Goal: Information Seeking & Learning: Check status

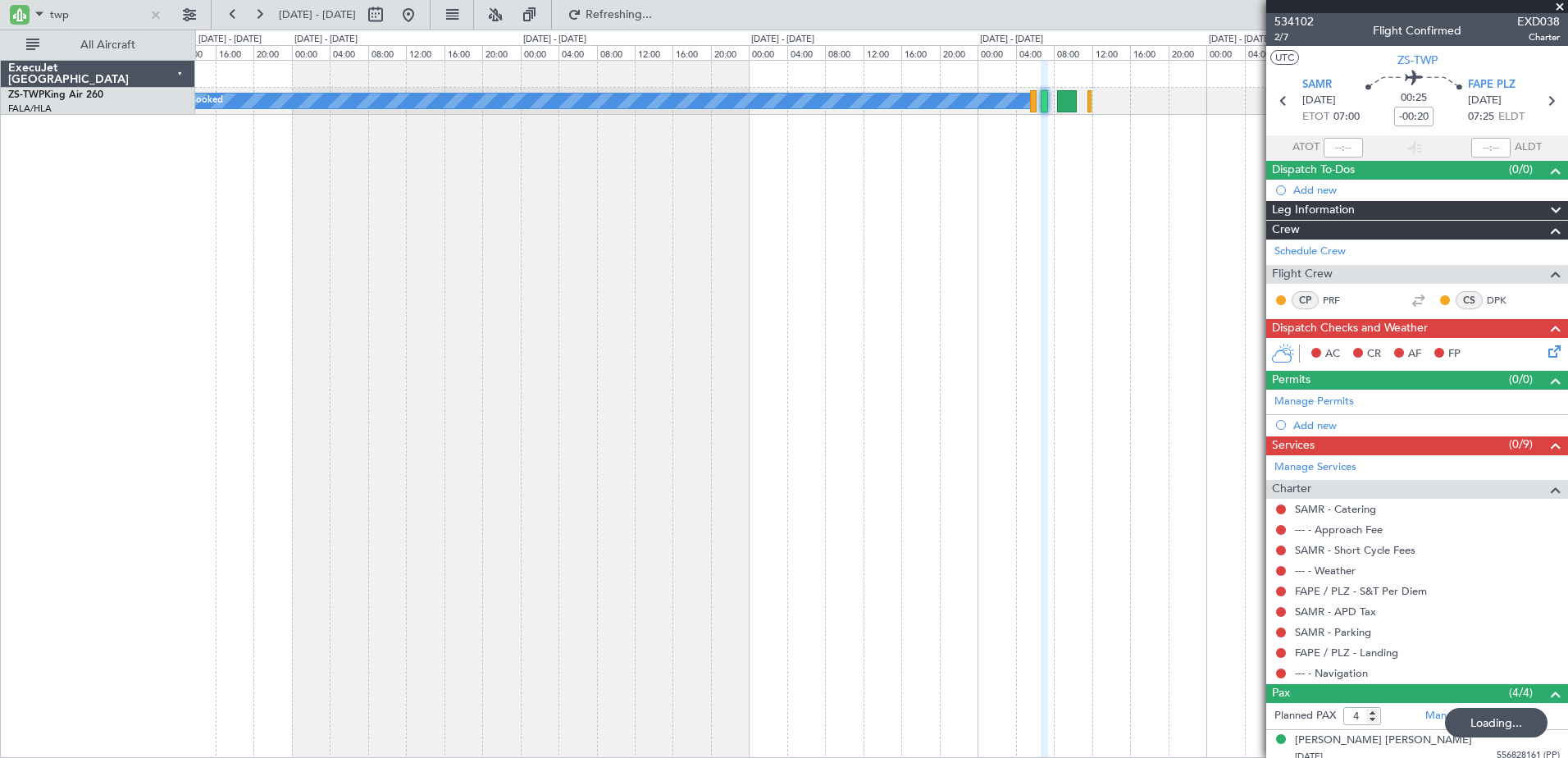
scroll to position [119, 0]
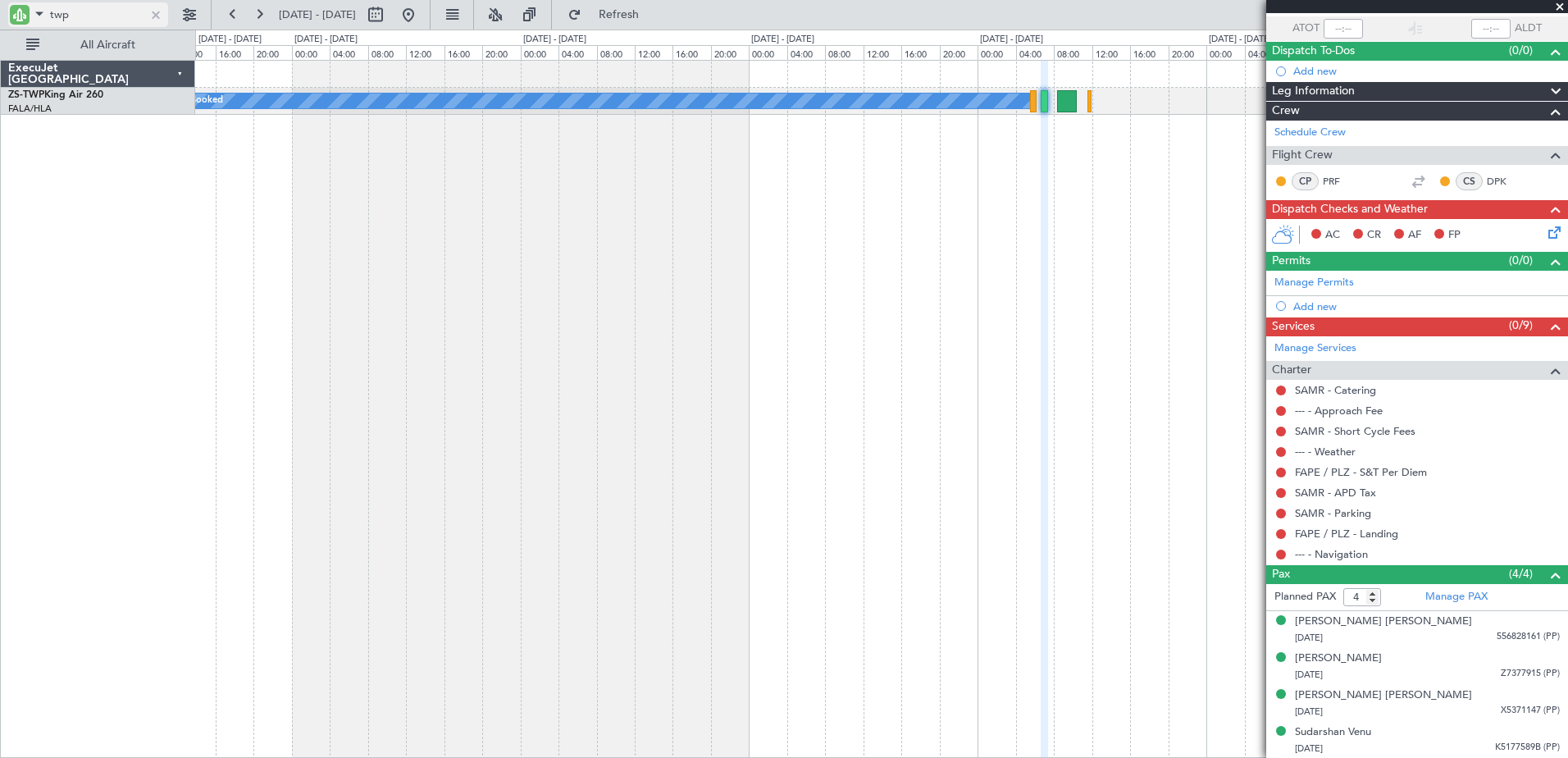
click at [33, 5] on span at bounding box center [39, 13] width 20 height 21
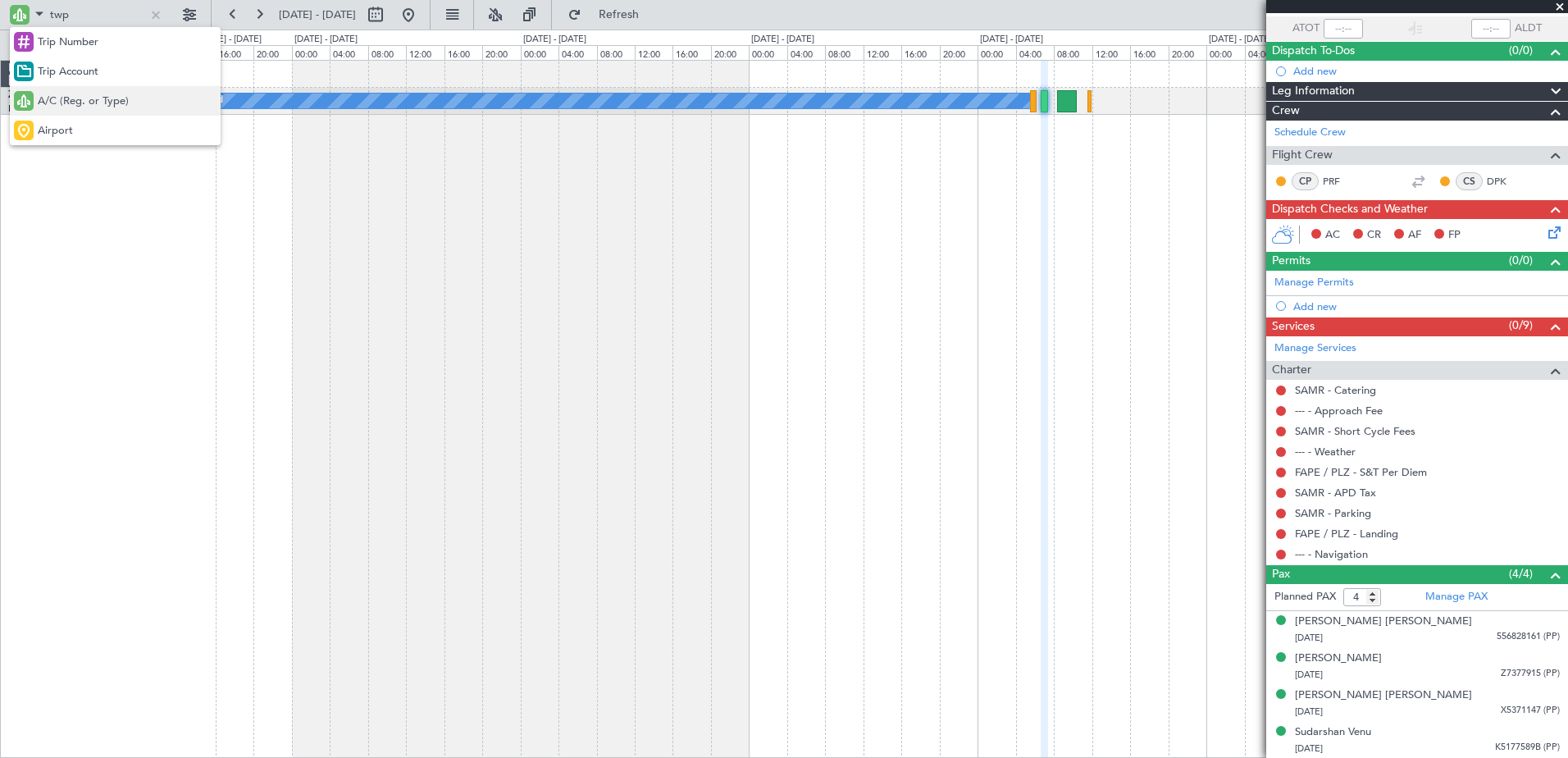
click at [43, 95] on span "A/C (Reg. or Type)" at bounding box center [83, 102] width 91 height 16
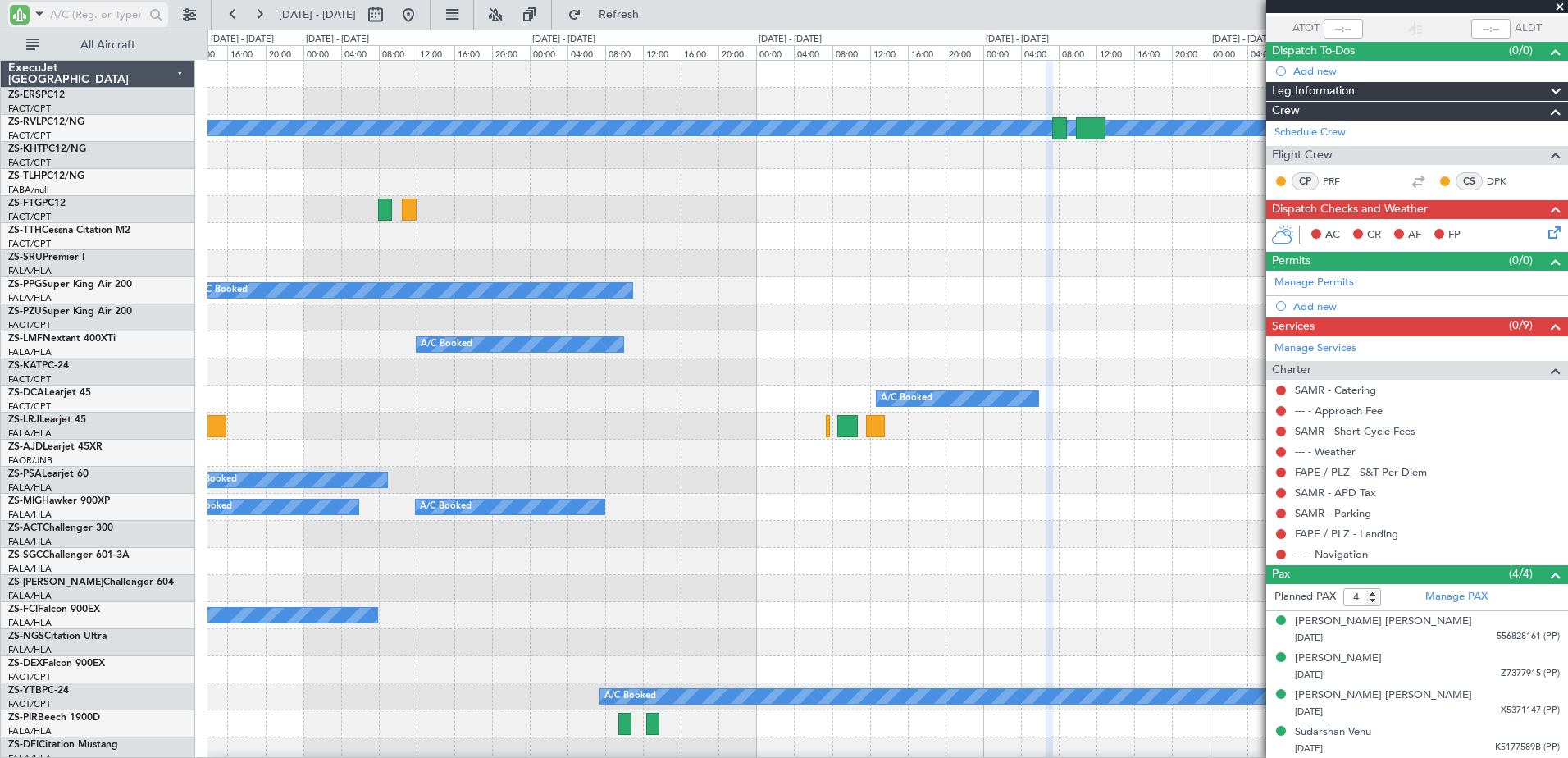
click at [85, 9] on input "text" at bounding box center [97, 15] width 95 height 25
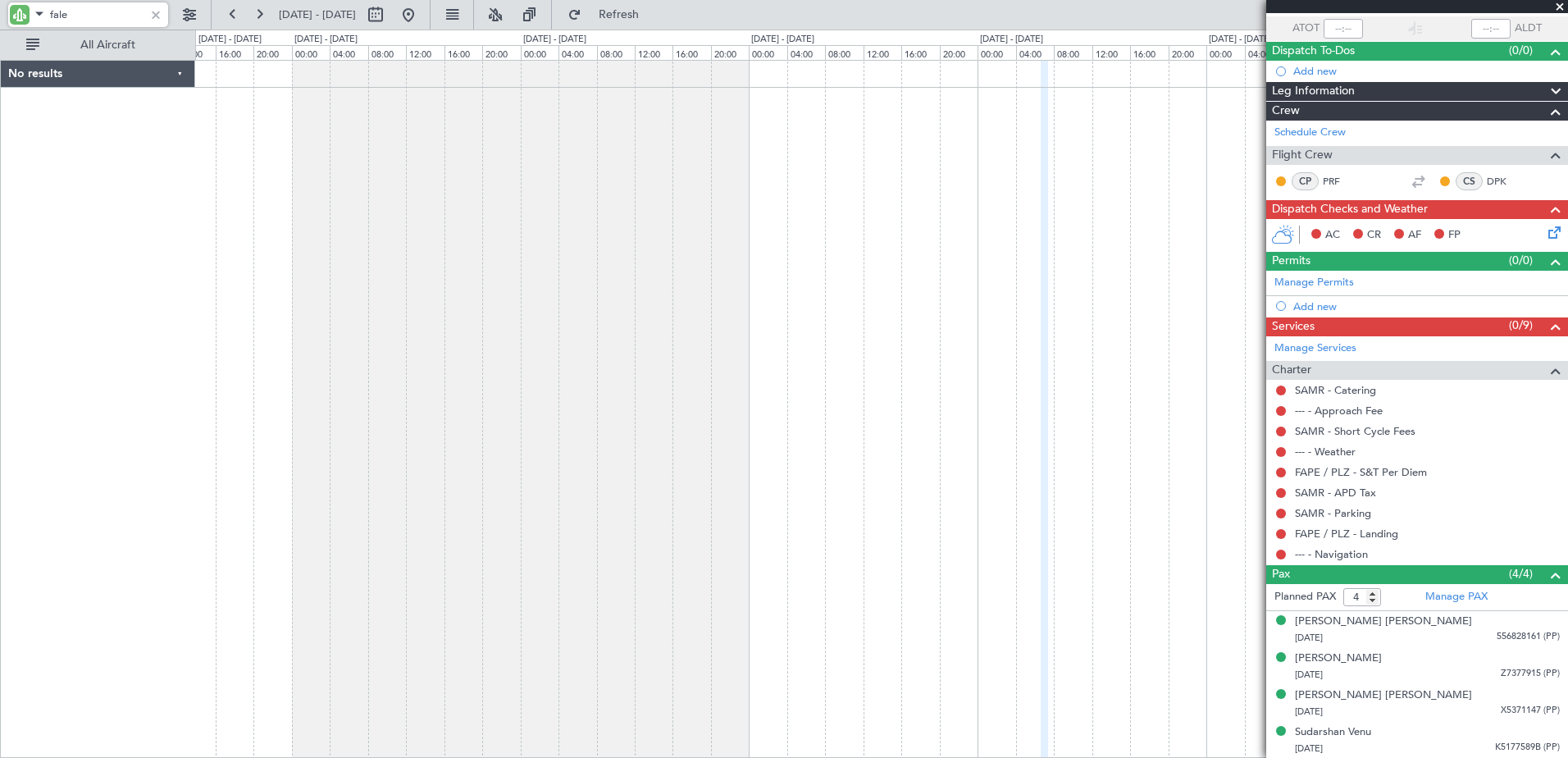
type input "fale"
click at [40, 16] on span at bounding box center [39, 13] width 20 height 21
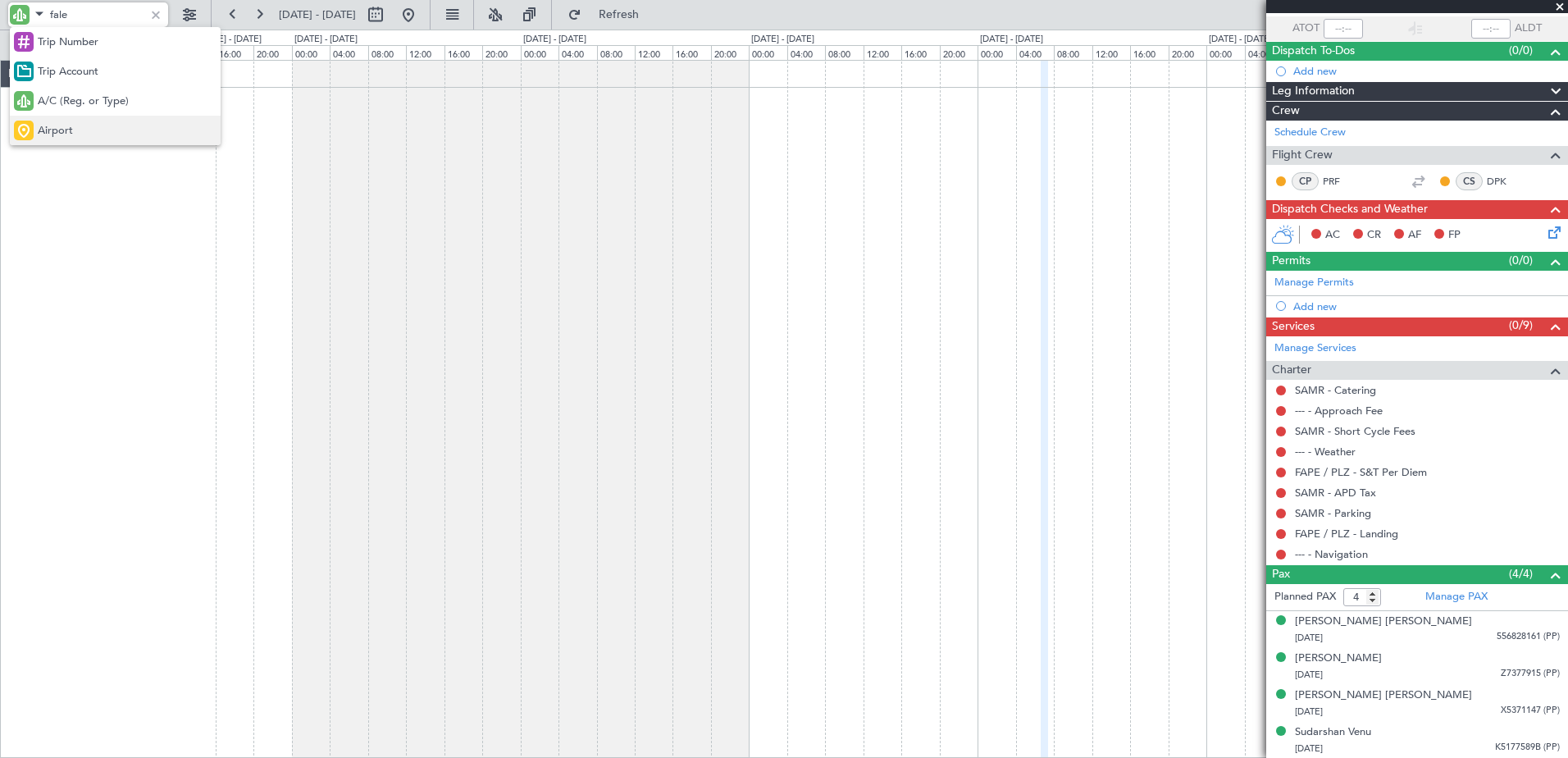
click at [64, 130] on span "Airport" at bounding box center [55, 131] width 35 height 16
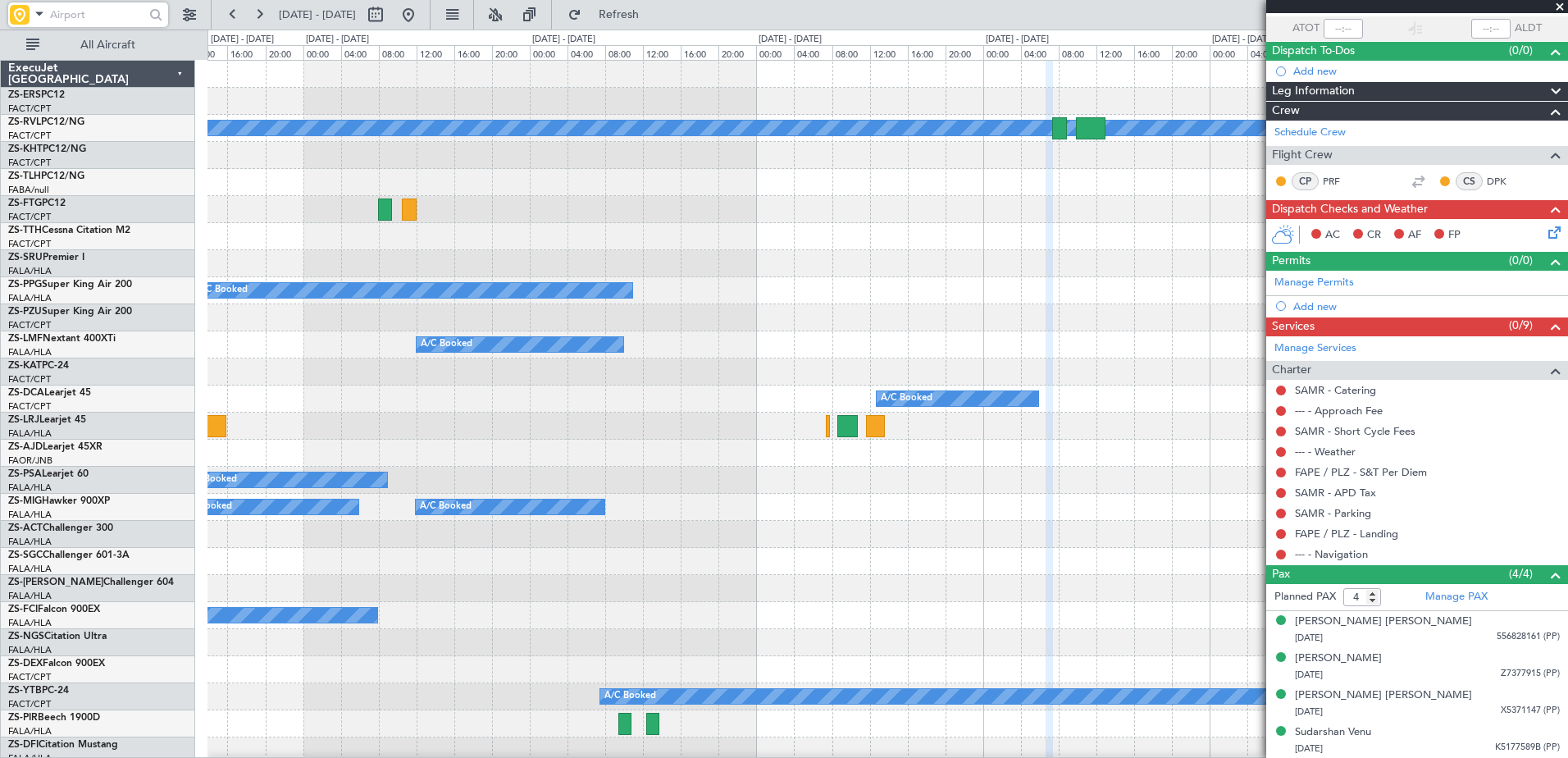
click at [63, 3] on input "text" at bounding box center [97, 15] width 95 height 25
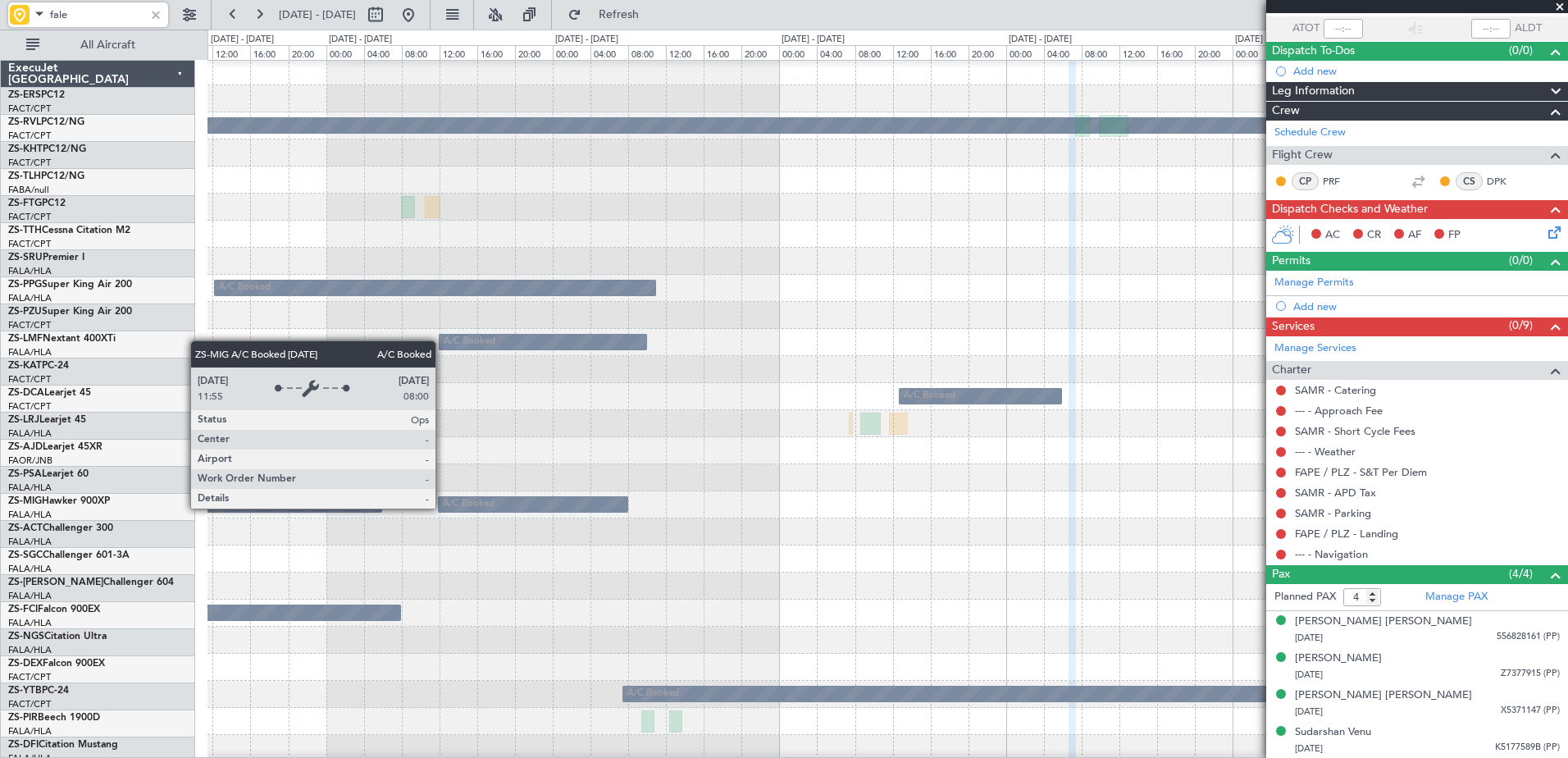
scroll to position [0, 0]
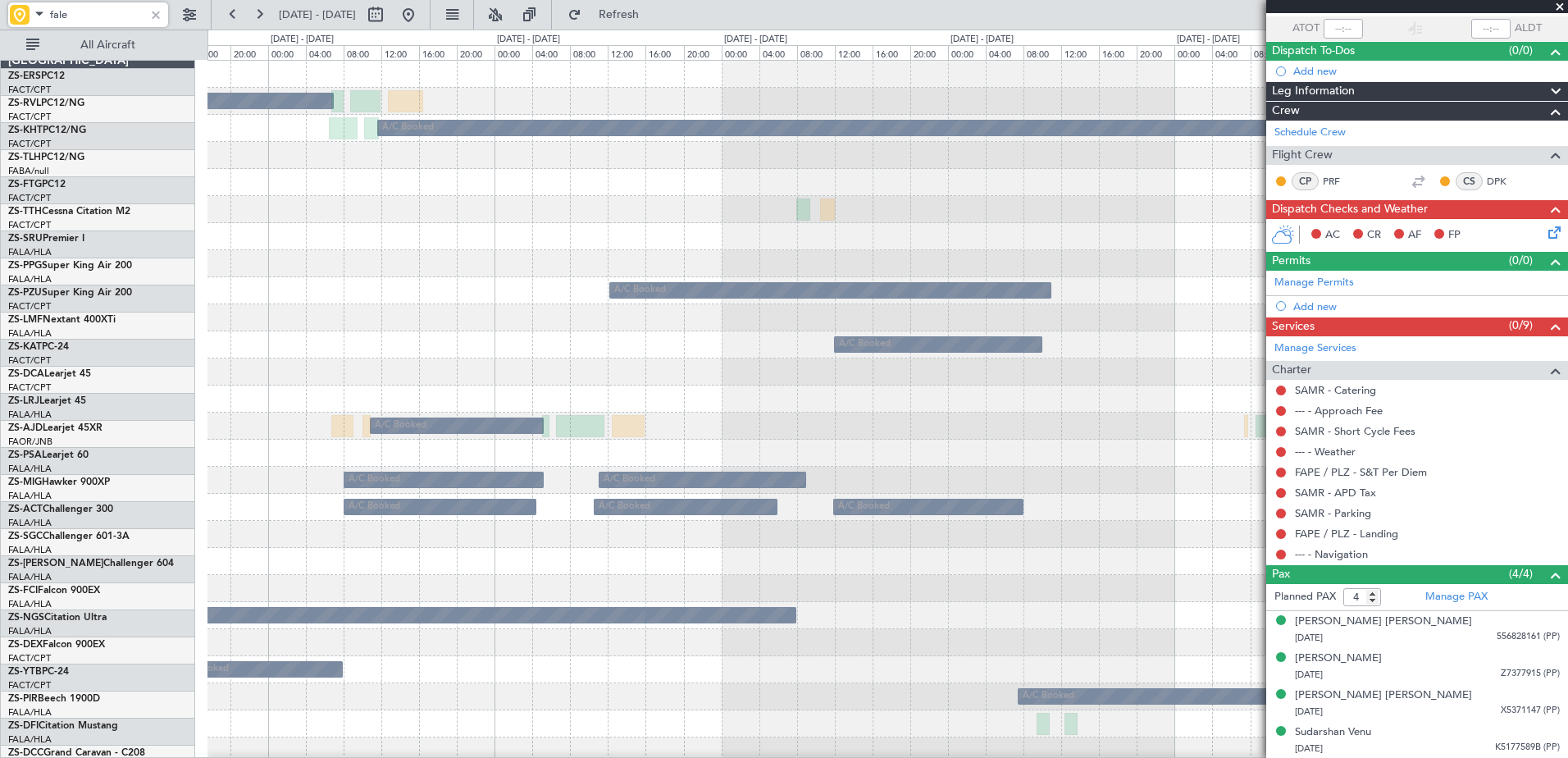
click at [602, 250] on div at bounding box center [887, 264] width 1360 height 27
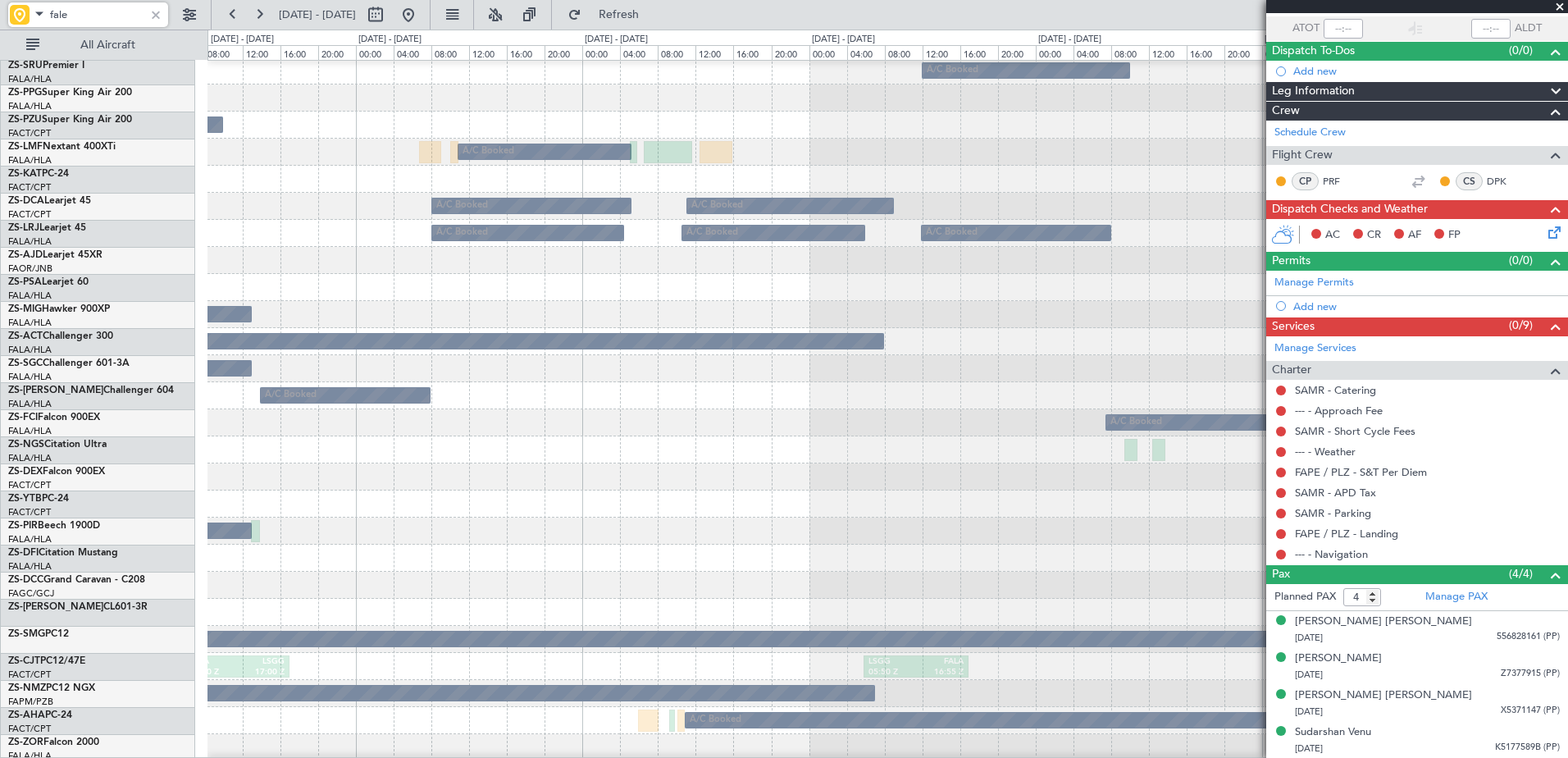
scroll to position [274, 0]
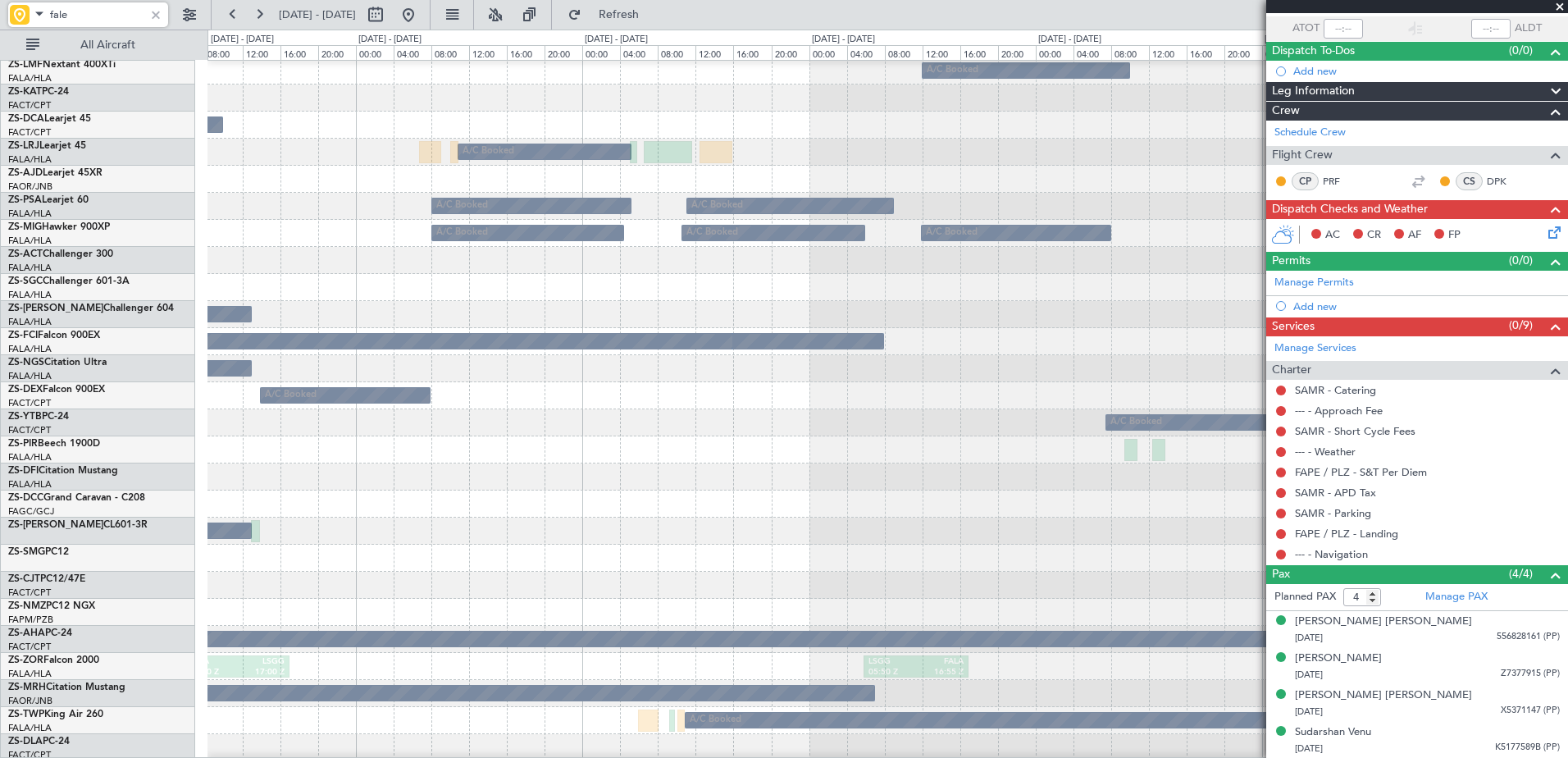
type input "fale"
click at [148, 14] on div at bounding box center [155, 14] width 18 height 18
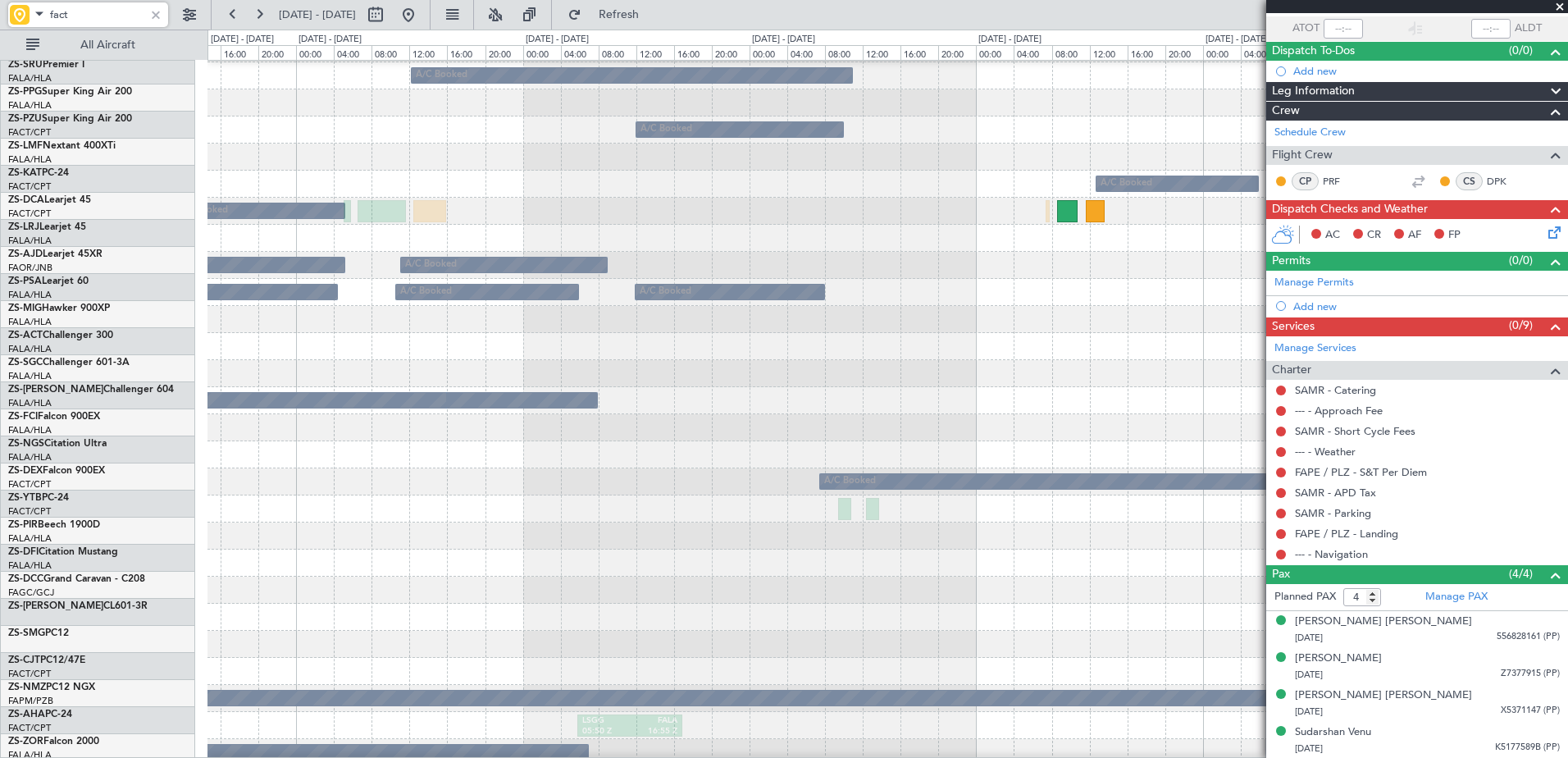
click at [420, 631] on div at bounding box center [887, 618] width 1360 height 27
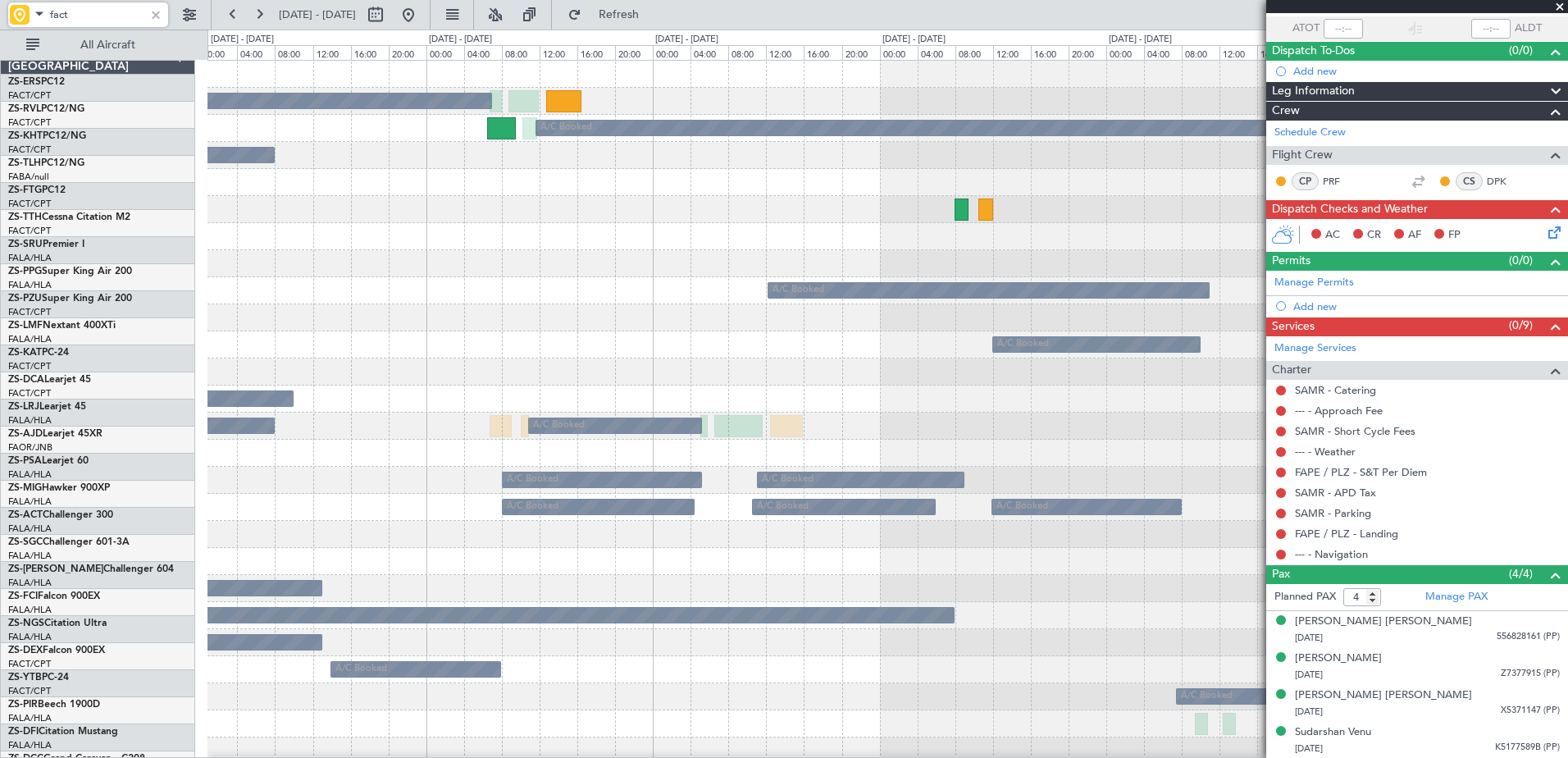
scroll to position [0, 0]
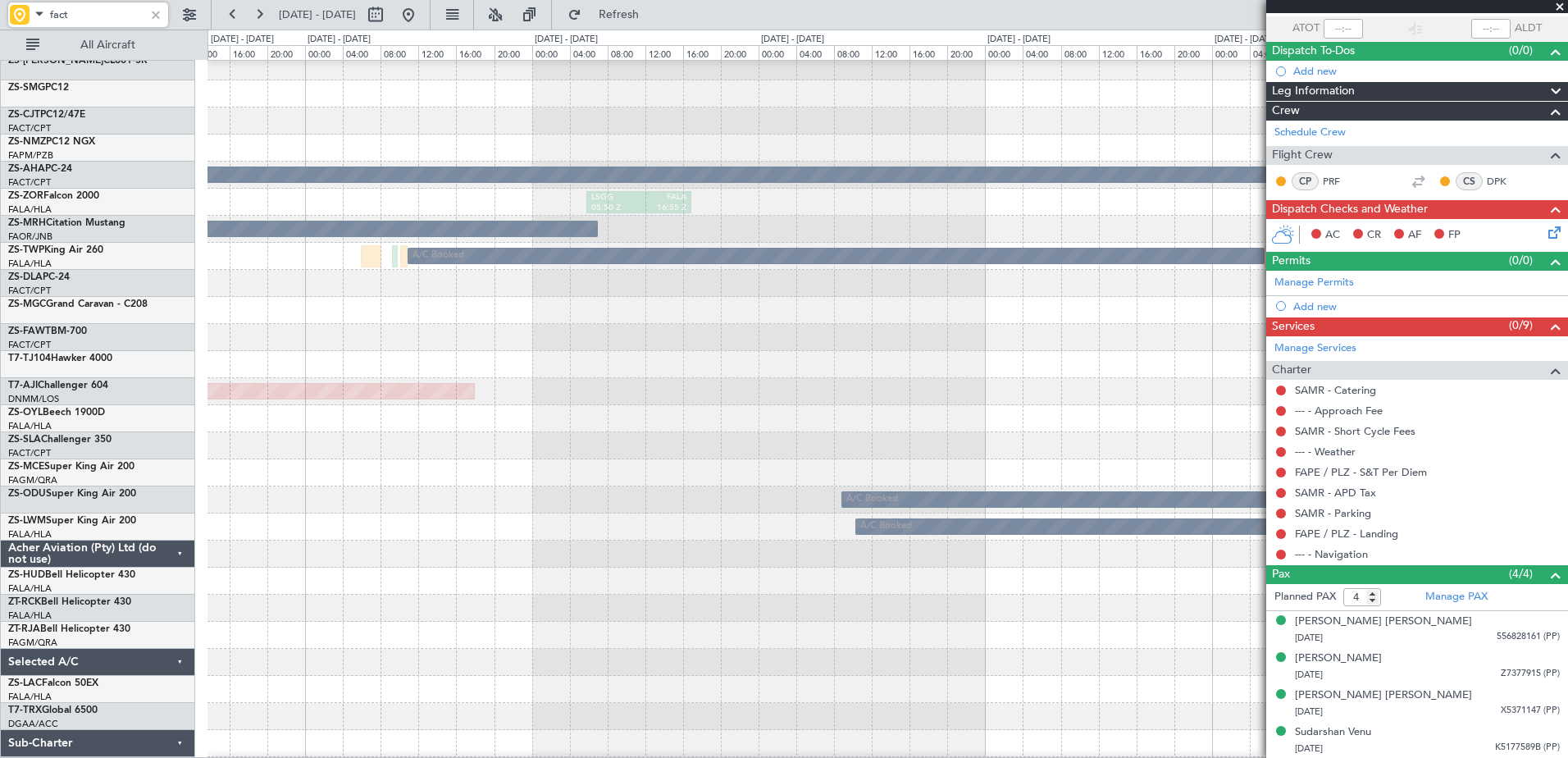
scroll to position [791, 0]
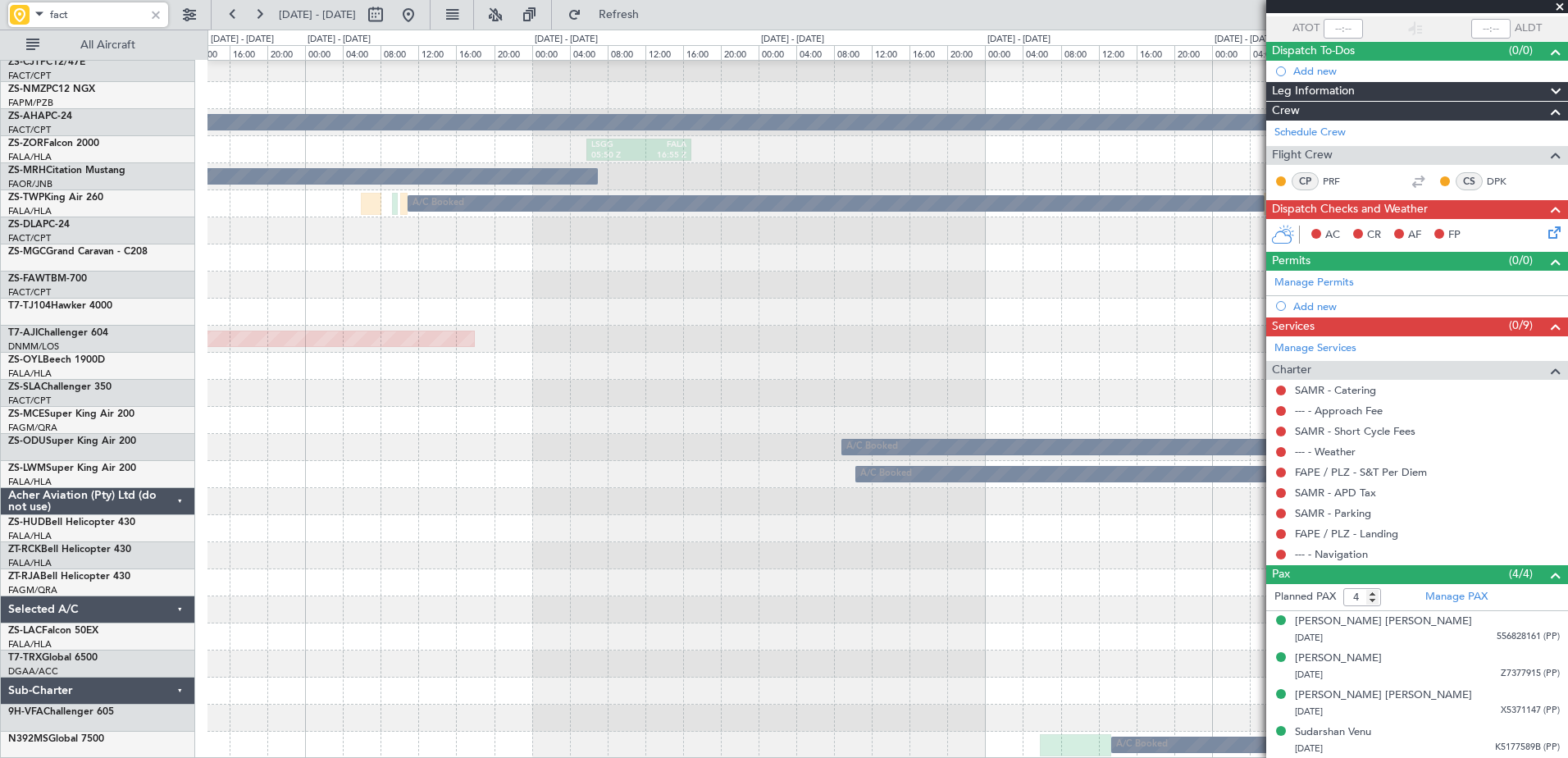
type input "fact"
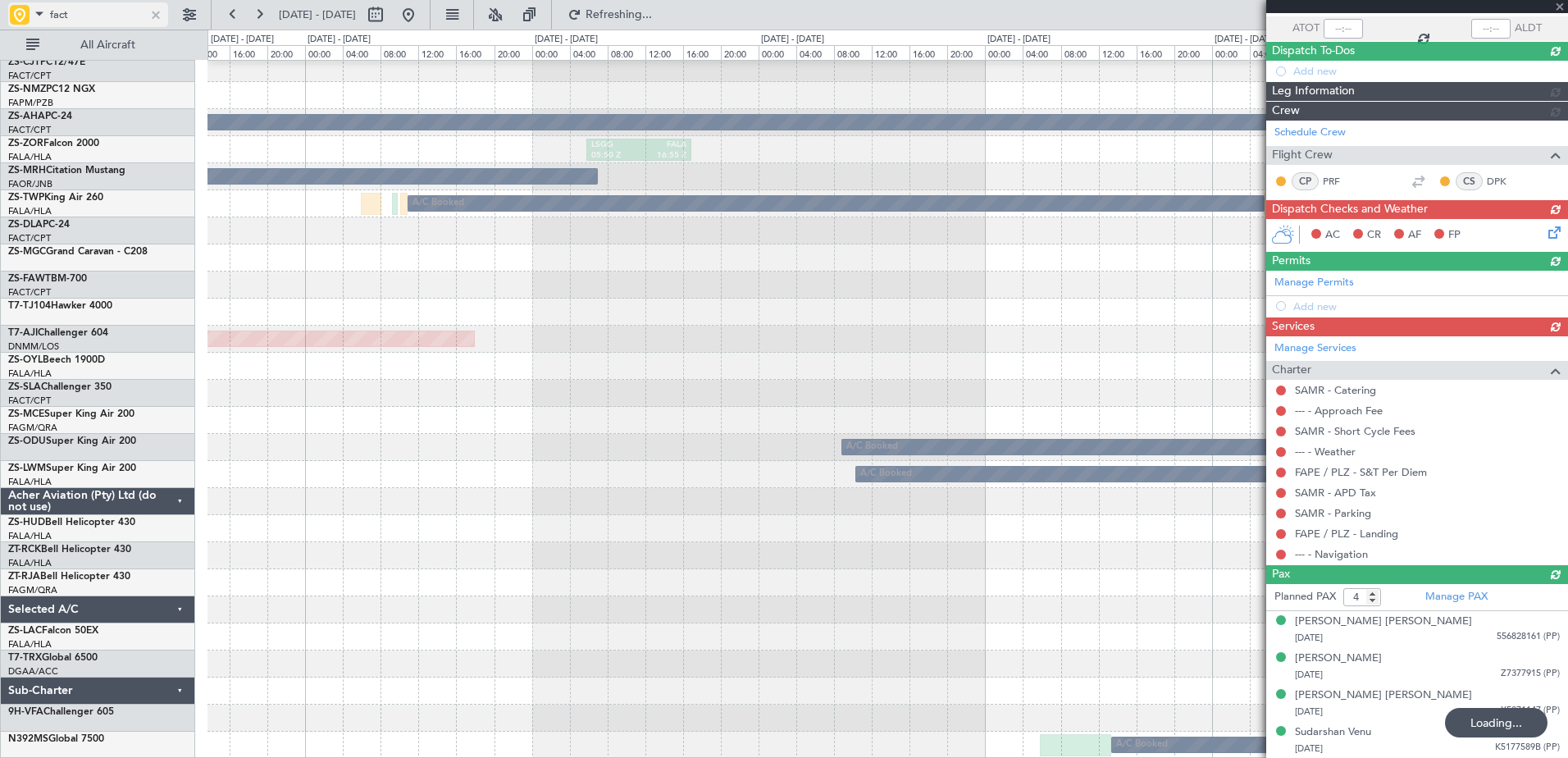
click at [160, 15] on div at bounding box center [155, 14] width 18 height 18
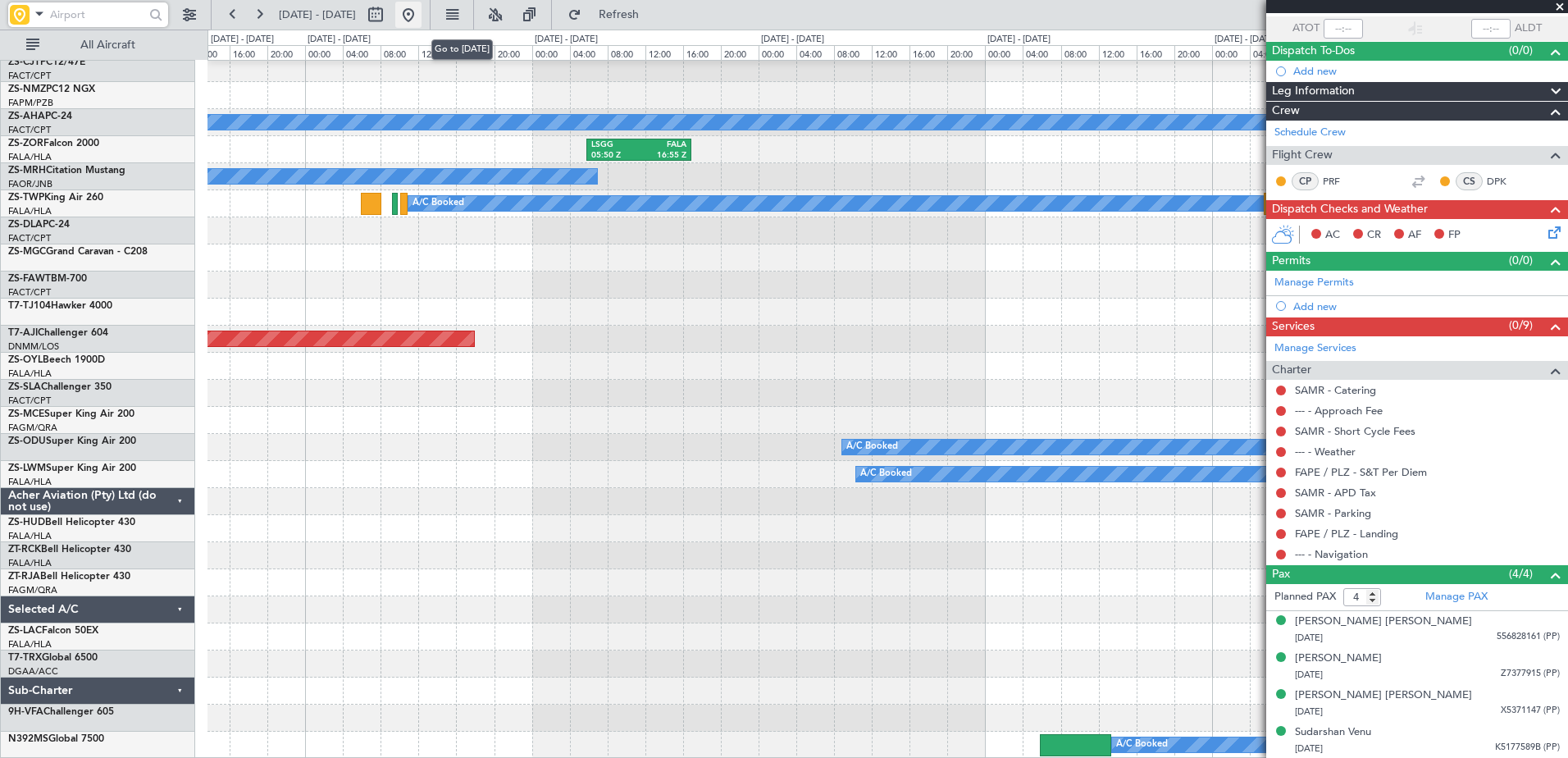
click at [422, 17] on button at bounding box center [407, 14] width 26 height 26
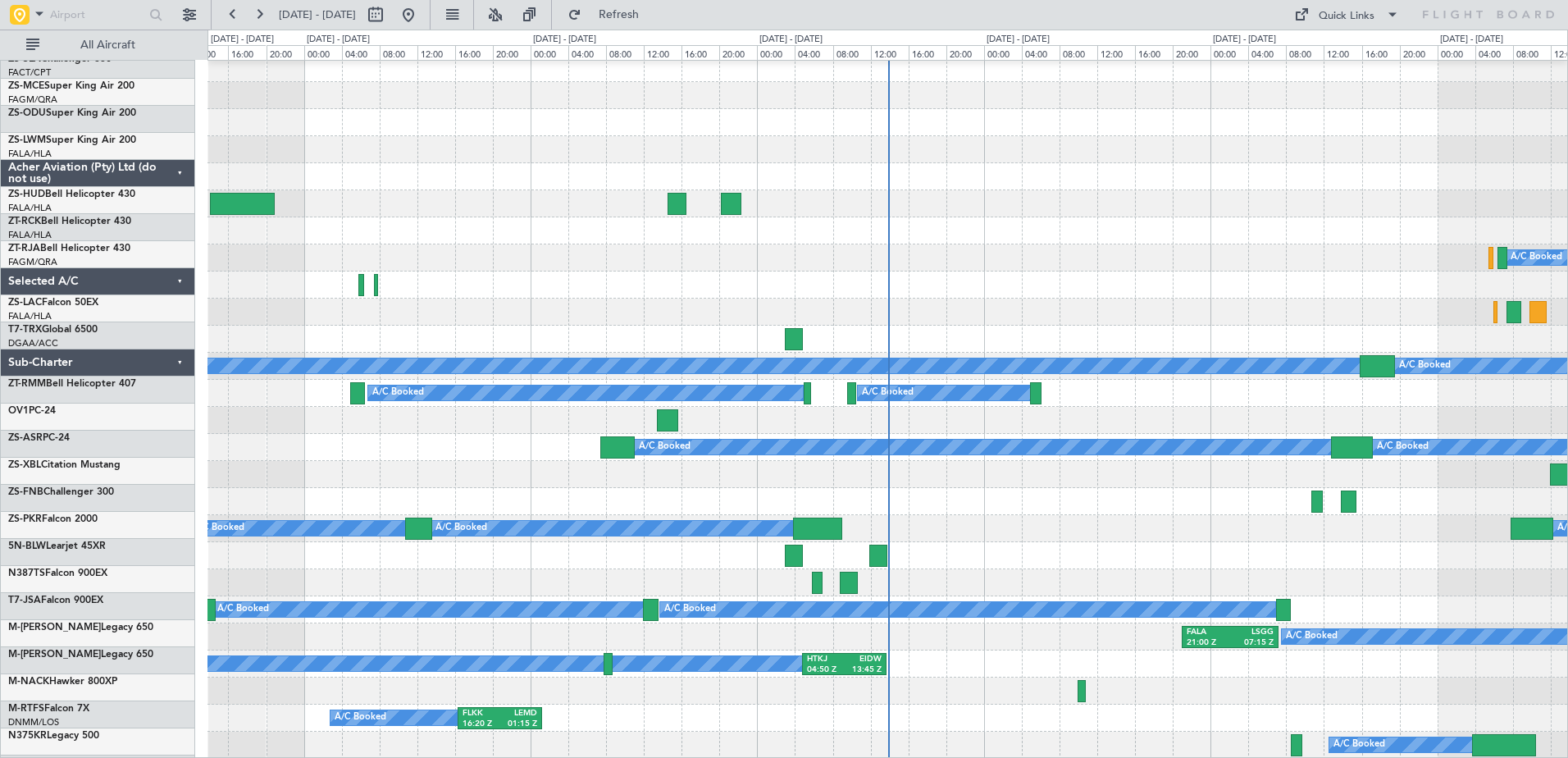
scroll to position [1251, 0]
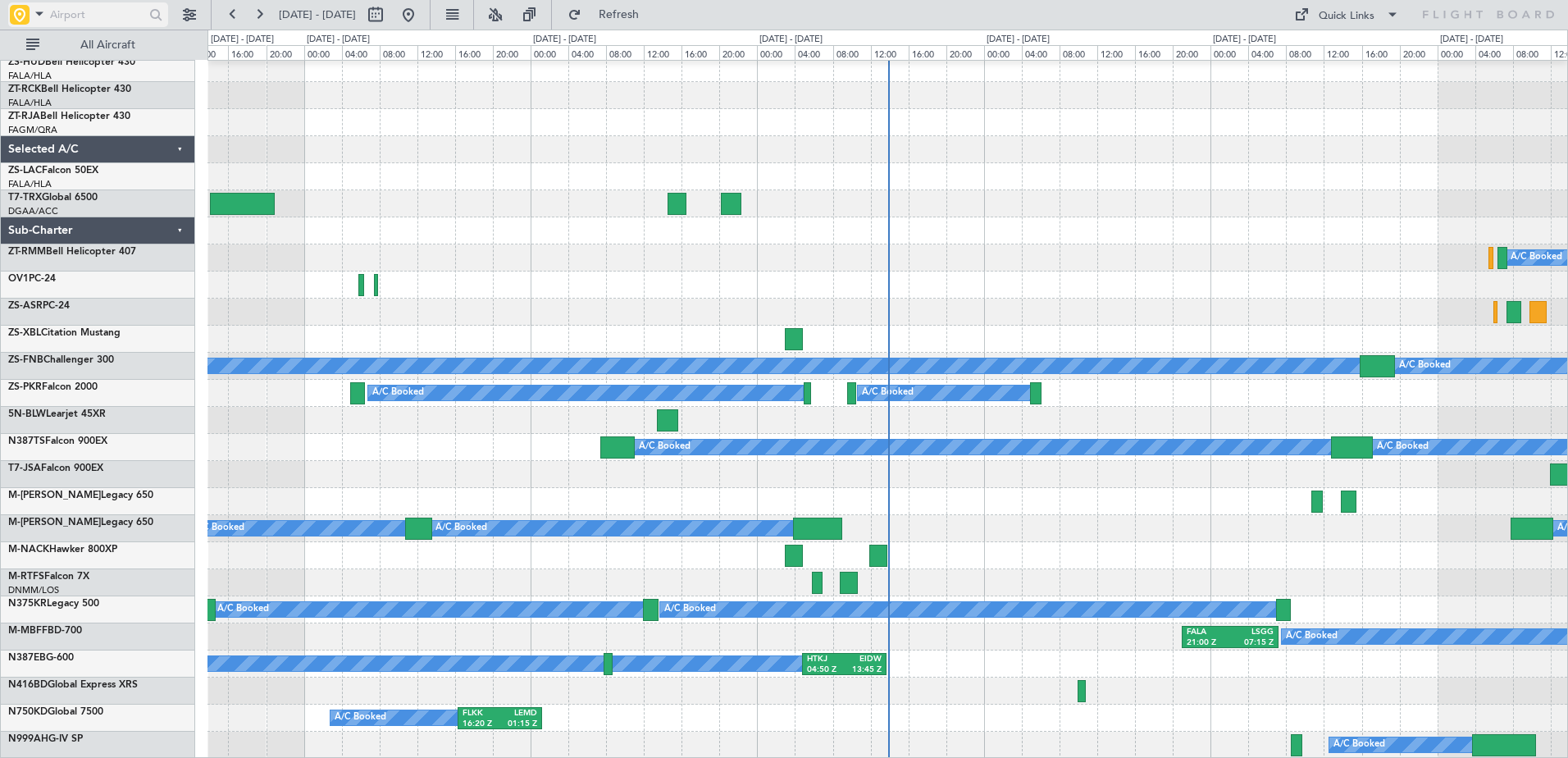
click at [155, 15] on div at bounding box center [155, 14] width 18 height 18
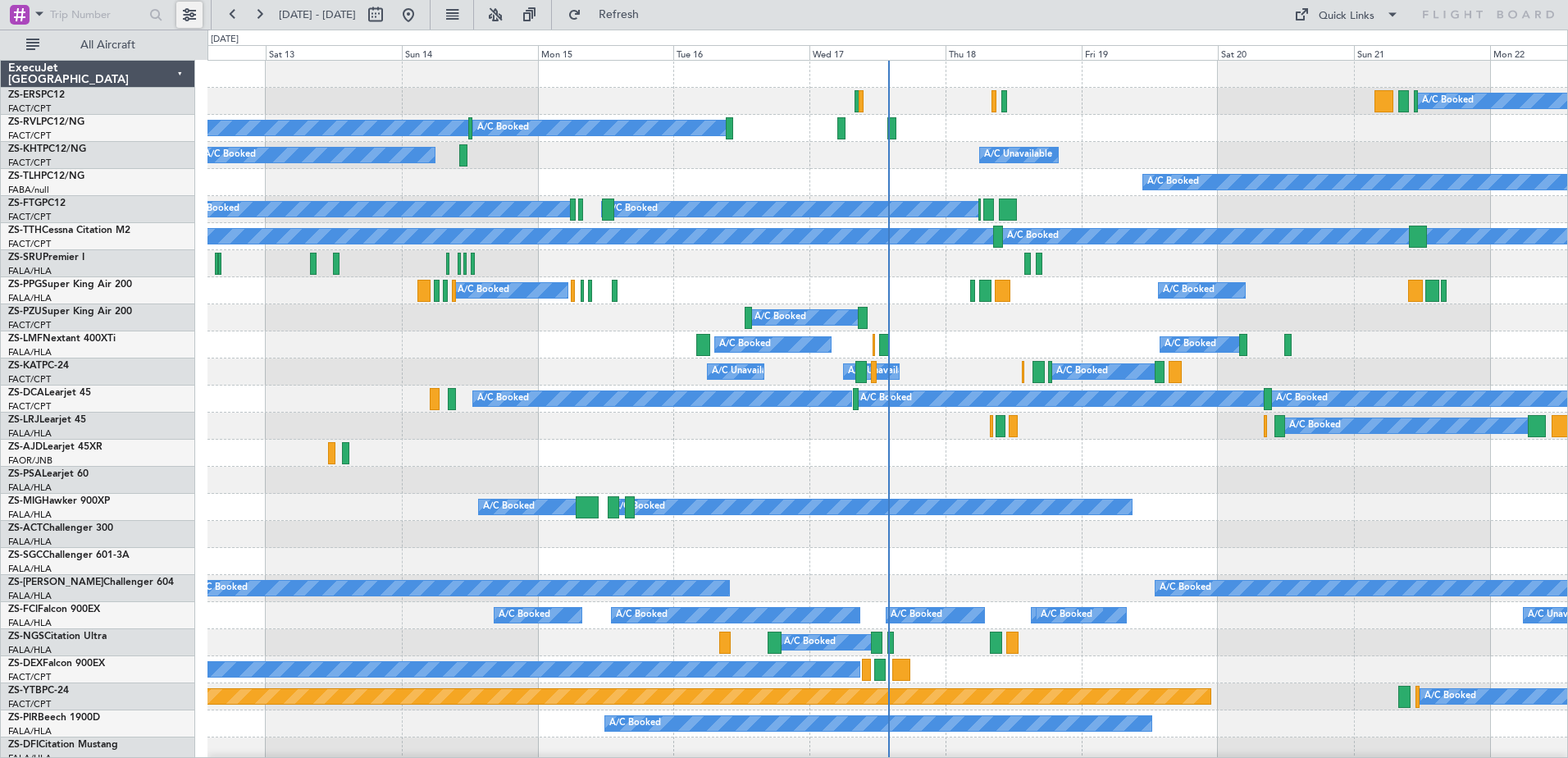
click at [193, 12] on button at bounding box center [189, 14] width 26 height 26
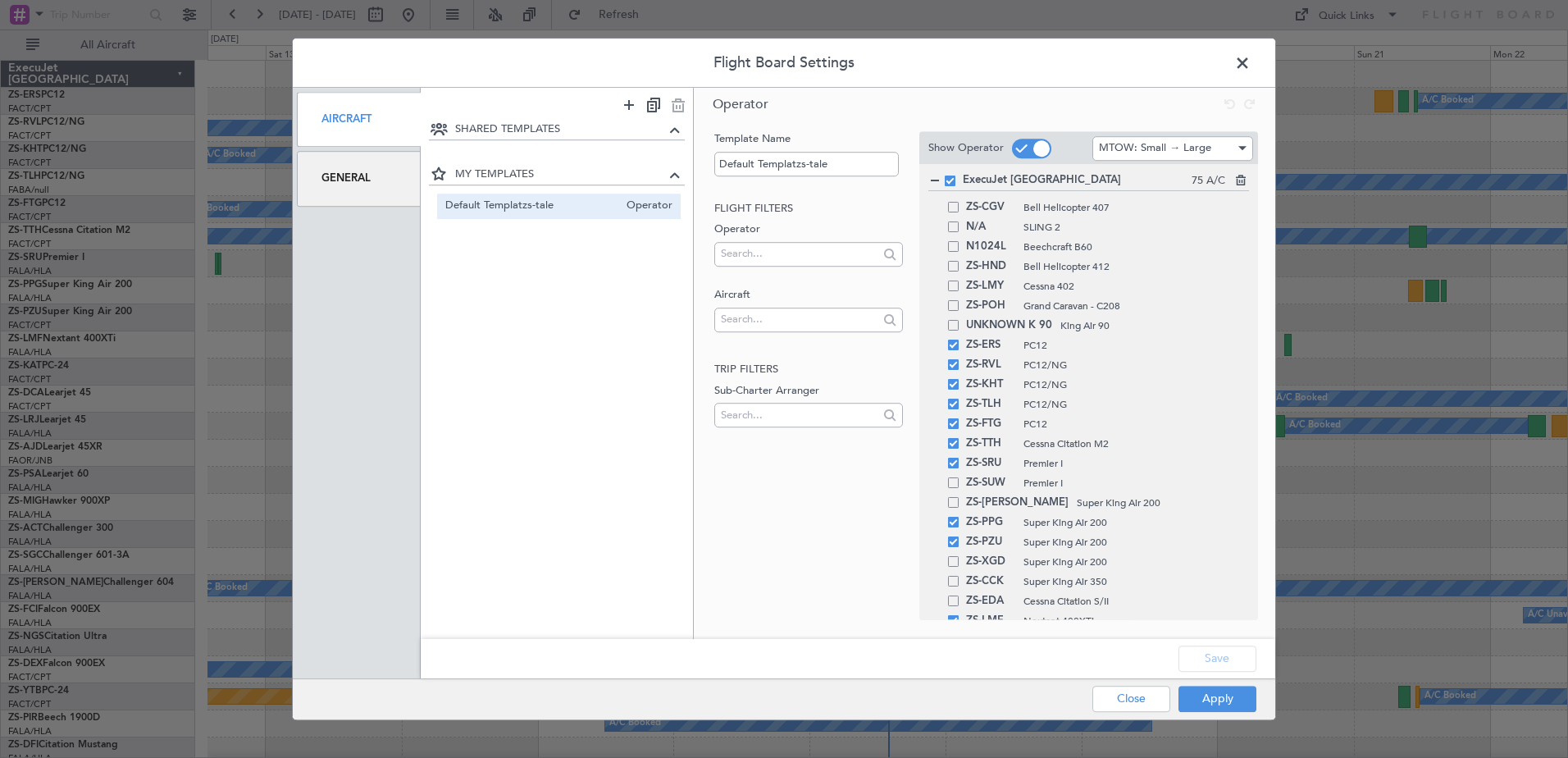
click at [339, 183] on div "General" at bounding box center [358, 178] width 124 height 55
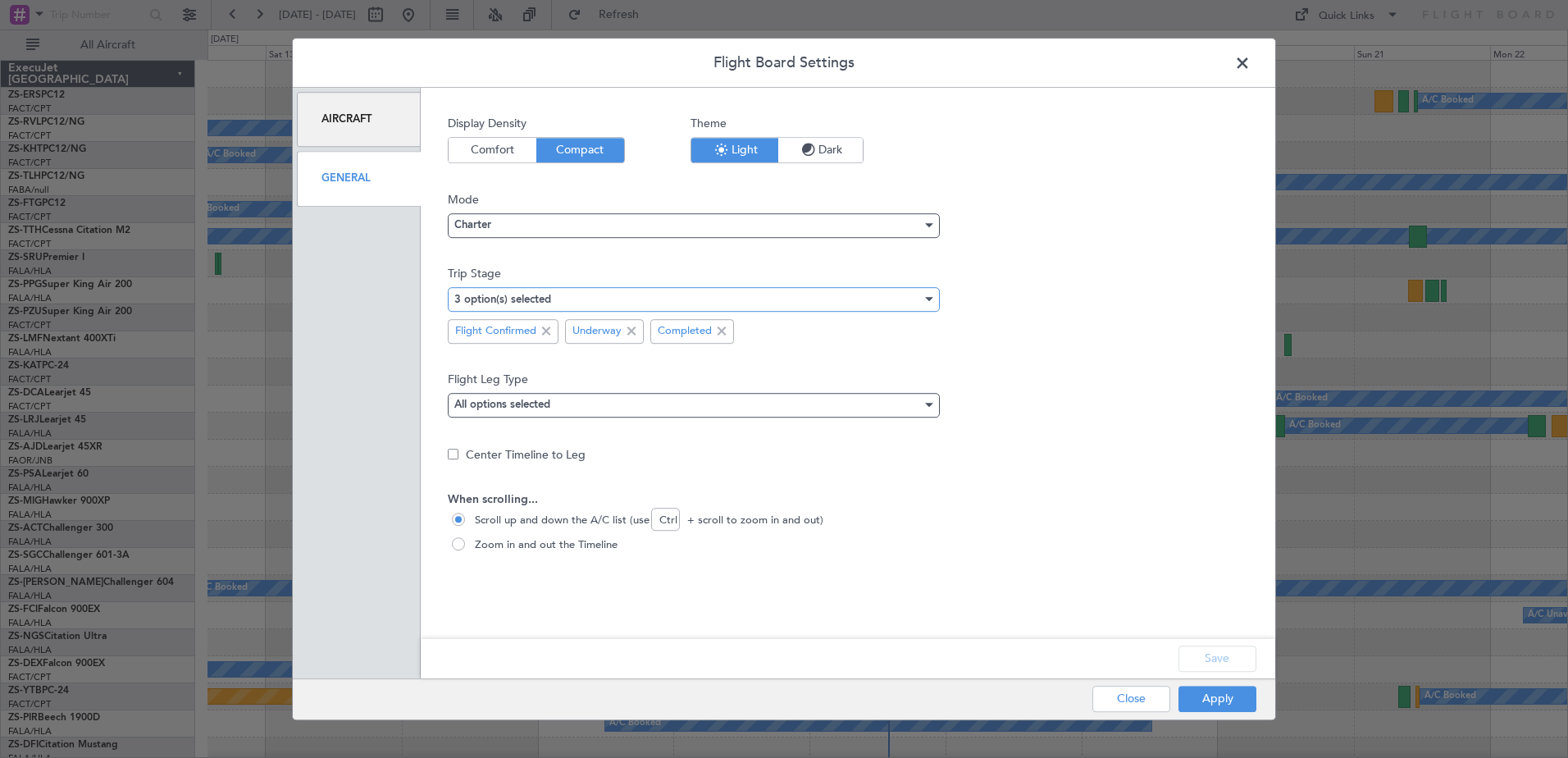
click at [764, 295] on div "3 option(s) selected" at bounding box center [687, 299] width 467 height 25
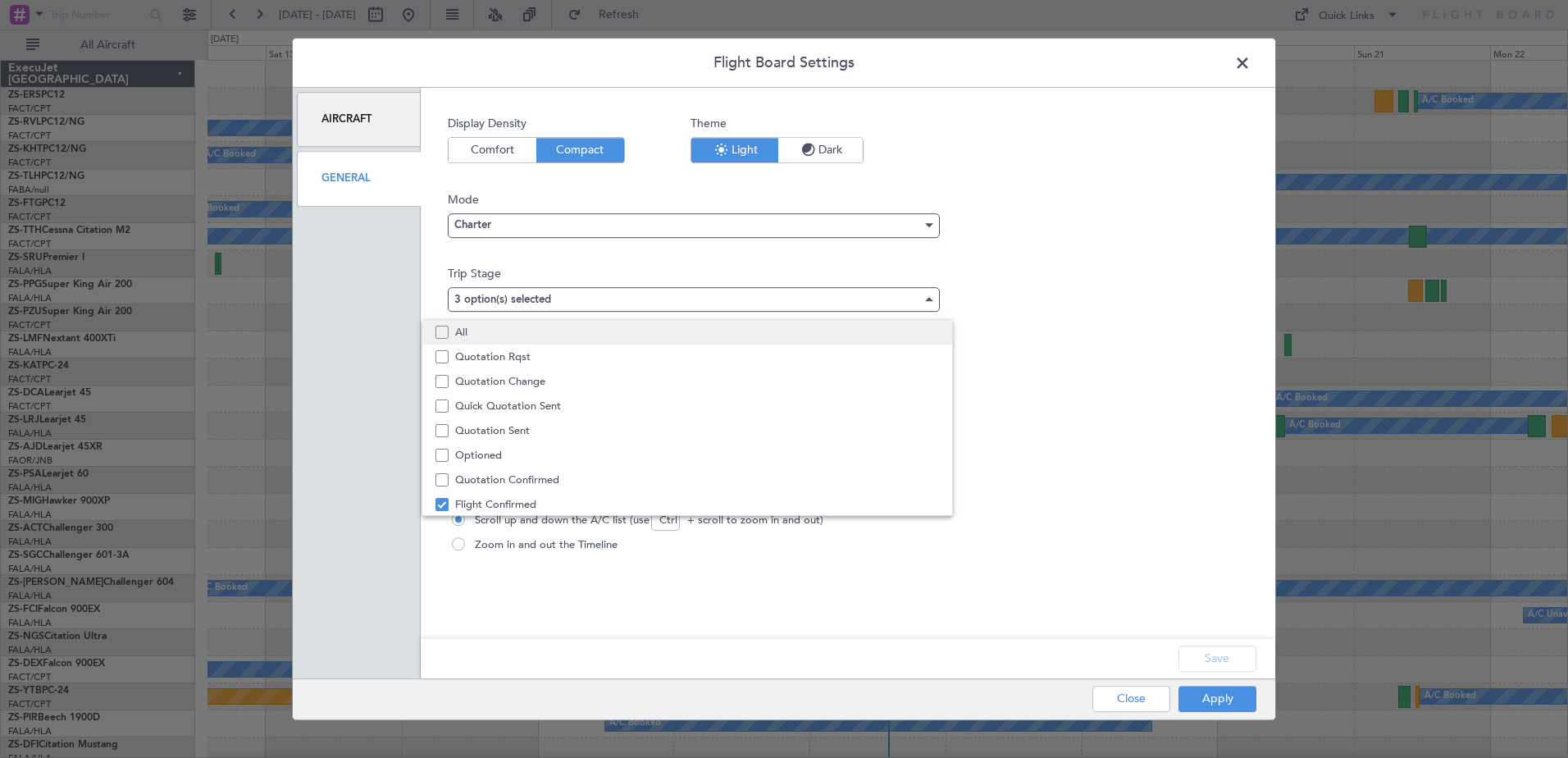
click at [525, 332] on span "All" at bounding box center [697, 333] width 484 height 25
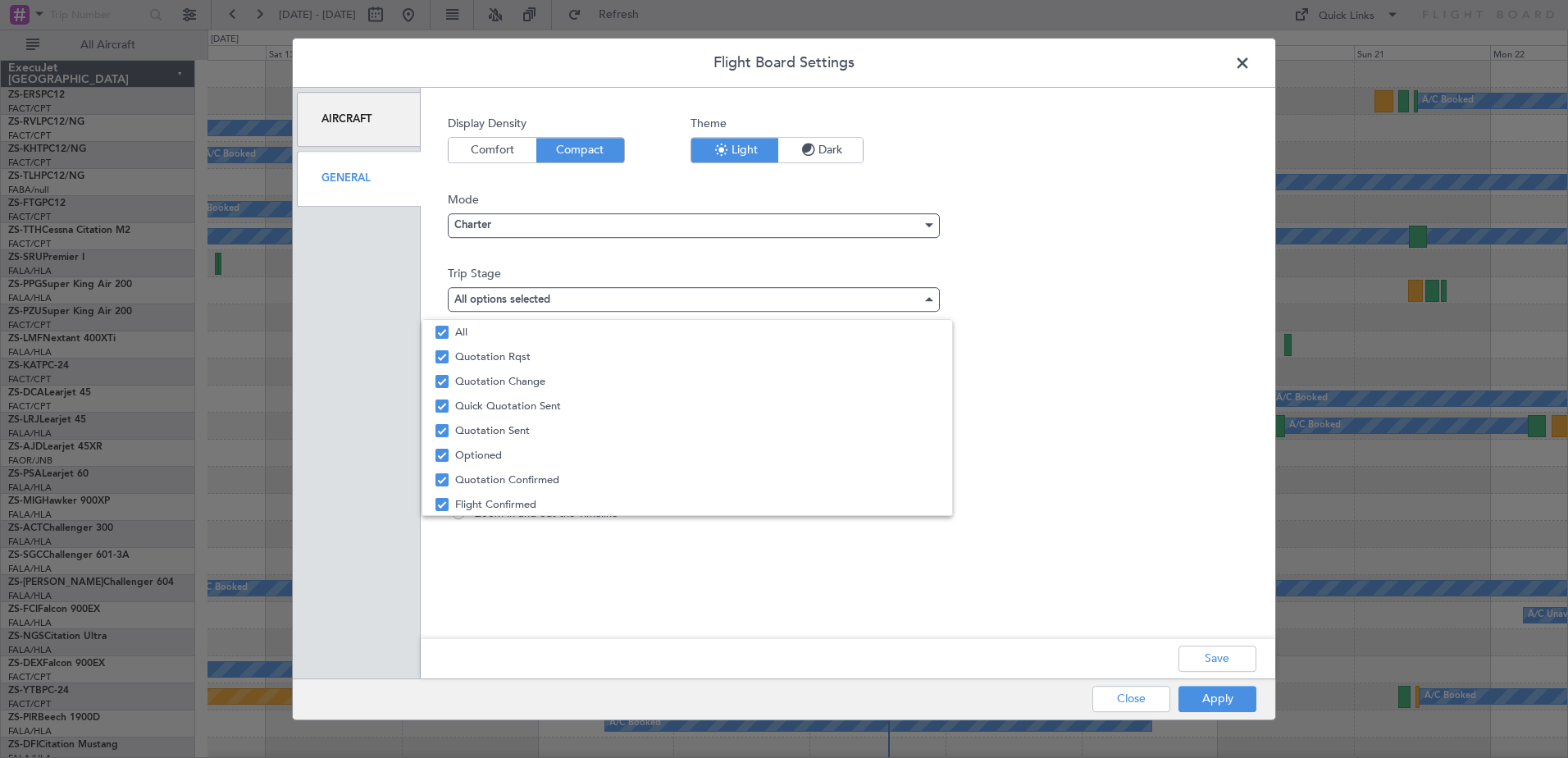
click at [1218, 653] on div at bounding box center [784, 379] width 1568 height 758
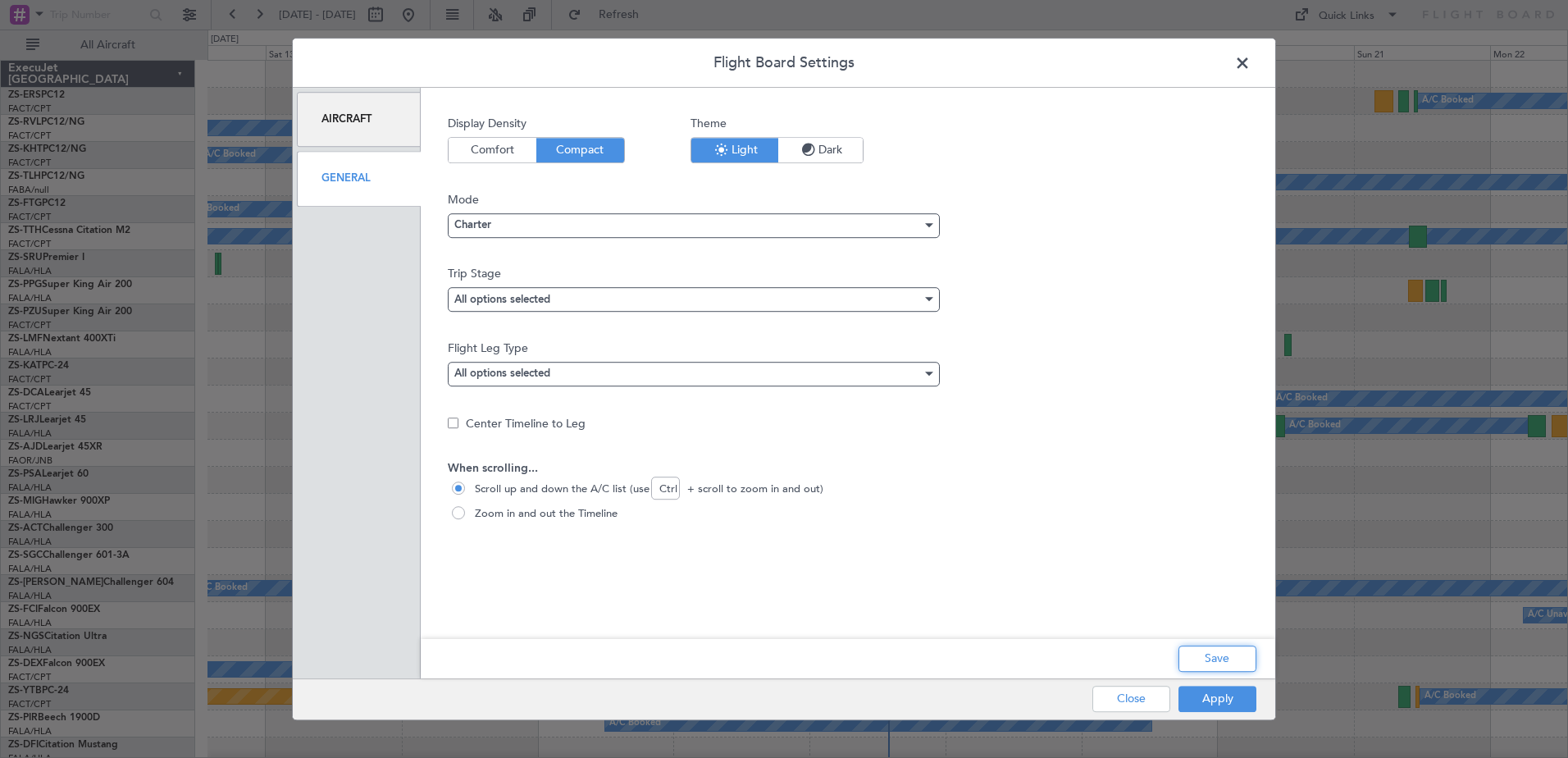
click at [1218, 653] on button "Save" at bounding box center [1217, 658] width 78 height 26
click at [1225, 703] on button "Apply" at bounding box center [1217, 698] width 78 height 26
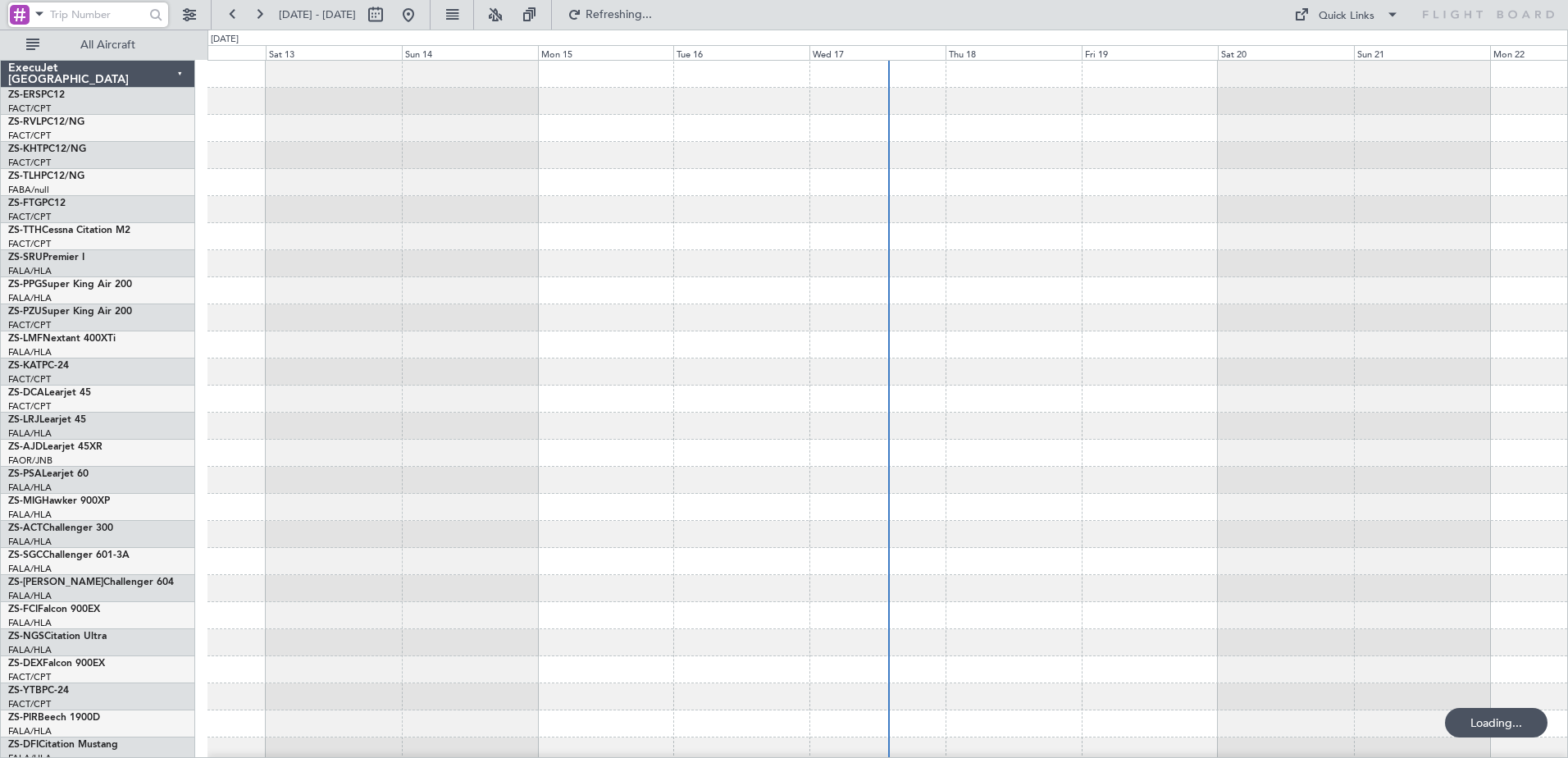
click at [59, 18] on input "text" at bounding box center [97, 15] width 95 height 25
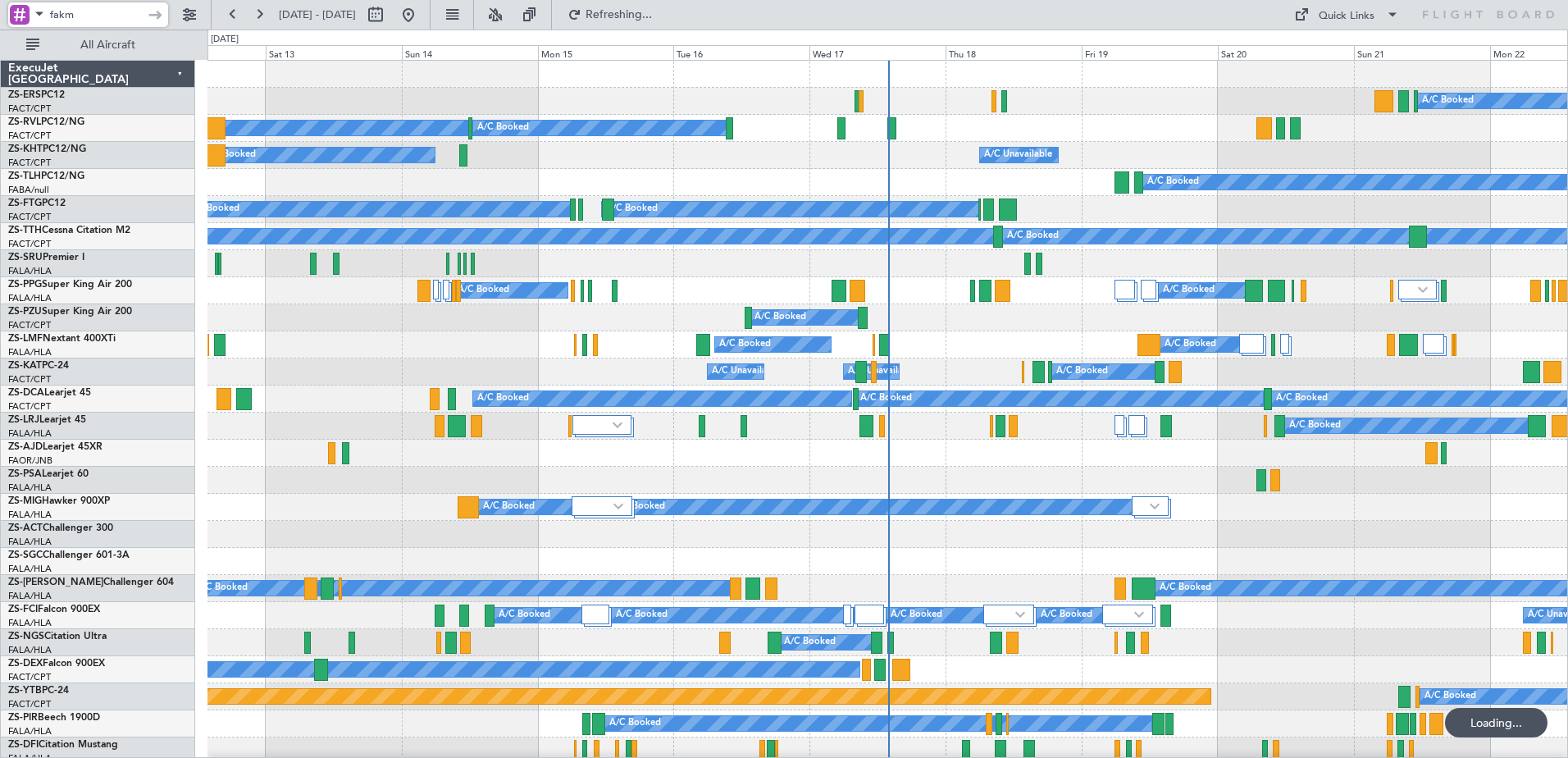
type input "fakm"
click at [39, 19] on span at bounding box center [39, 13] width 20 height 21
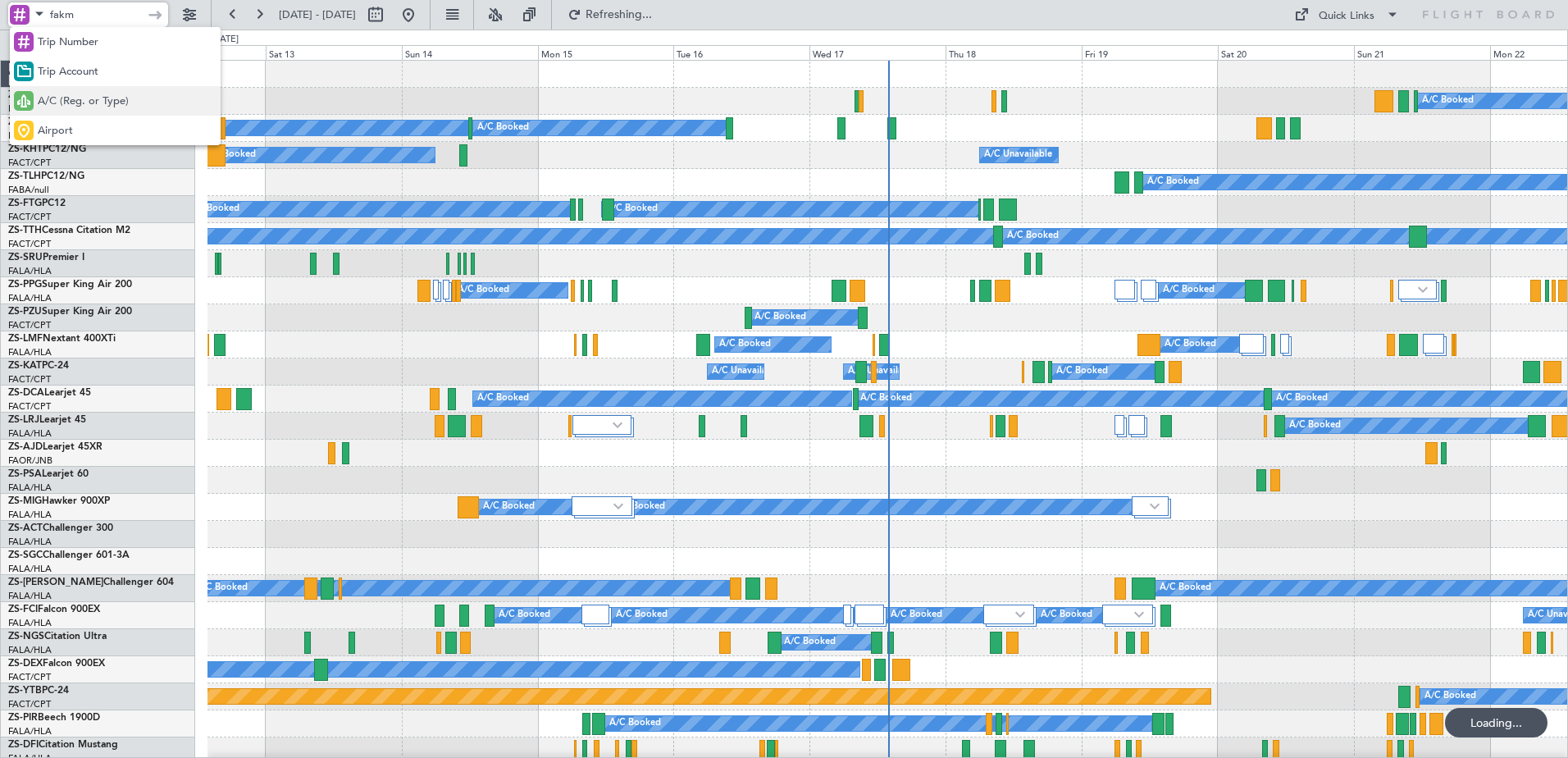
drag, startPoint x: 58, startPoint y: 125, endPoint x: 60, endPoint y: 113, distance: 12.2
click at [60, 113] on div "Trip Number Trip Account A/C (Reg. or Type) Airport" at bounding box center [115, 86] width 211 height 118
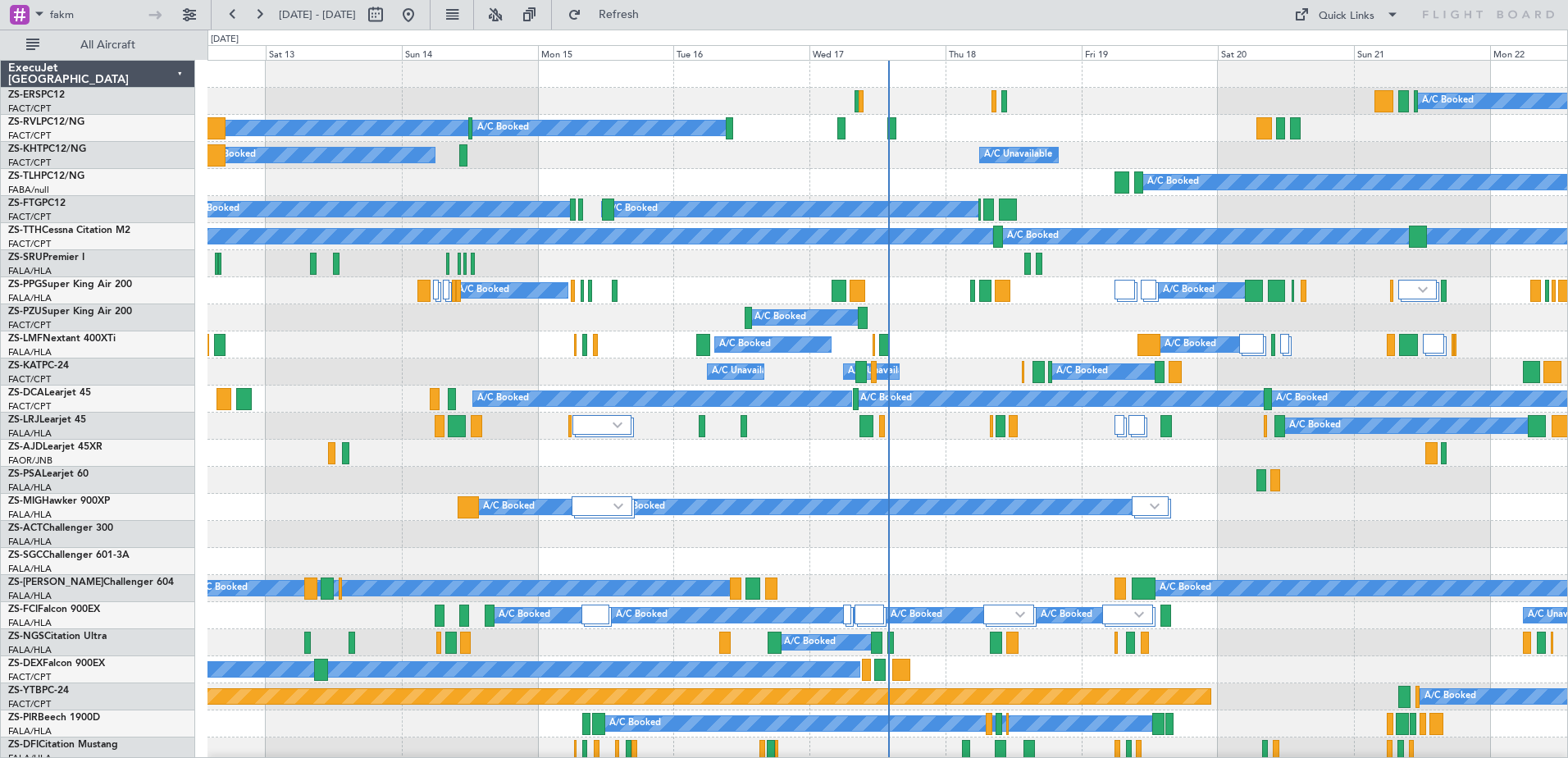
click at [372, 109] on div "A/C Booked A/C Booked A/C Booked A/C Booked A/C Booked A/C Booked" at bounding box center [887, 101] width 1360 height 27
click at [160, 19] on div at bounding box center [156, 15] width 25 height 25
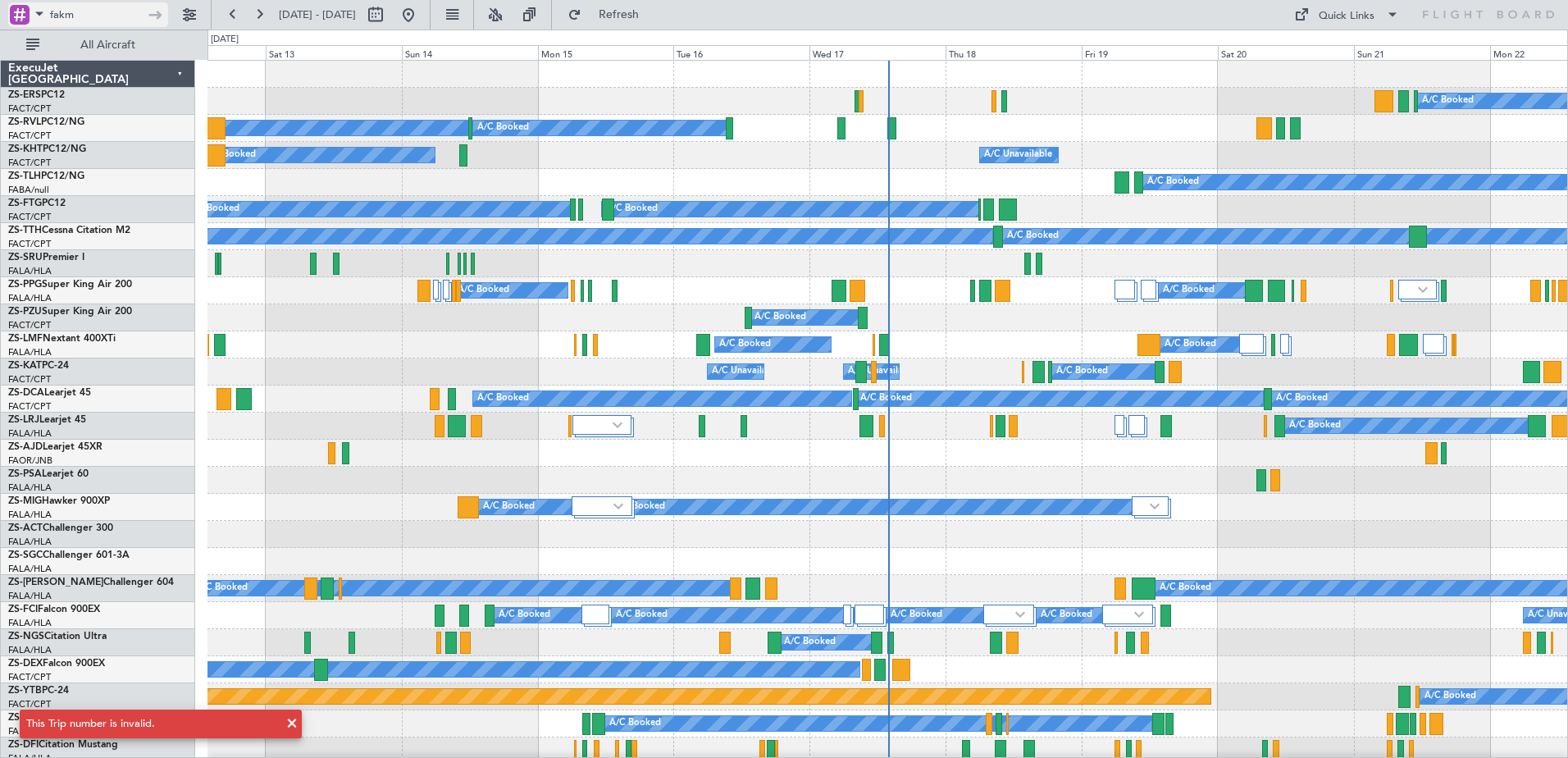
click at [40, 11] on span at bounding box center [39, 13] width 20 height 21
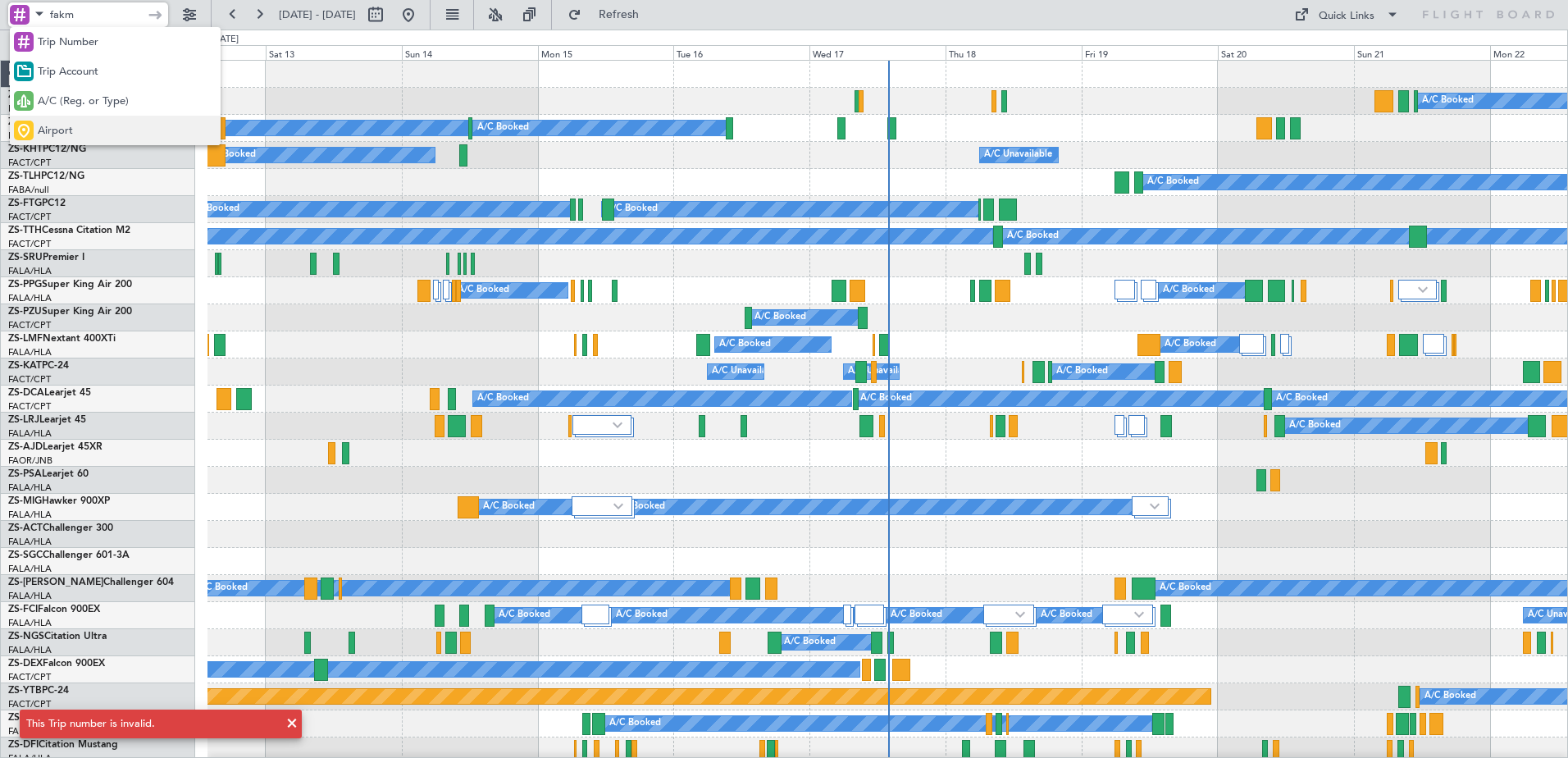
click at [94, 125] on div "Airport" at bounding box center [115, 130] width 211 height 29
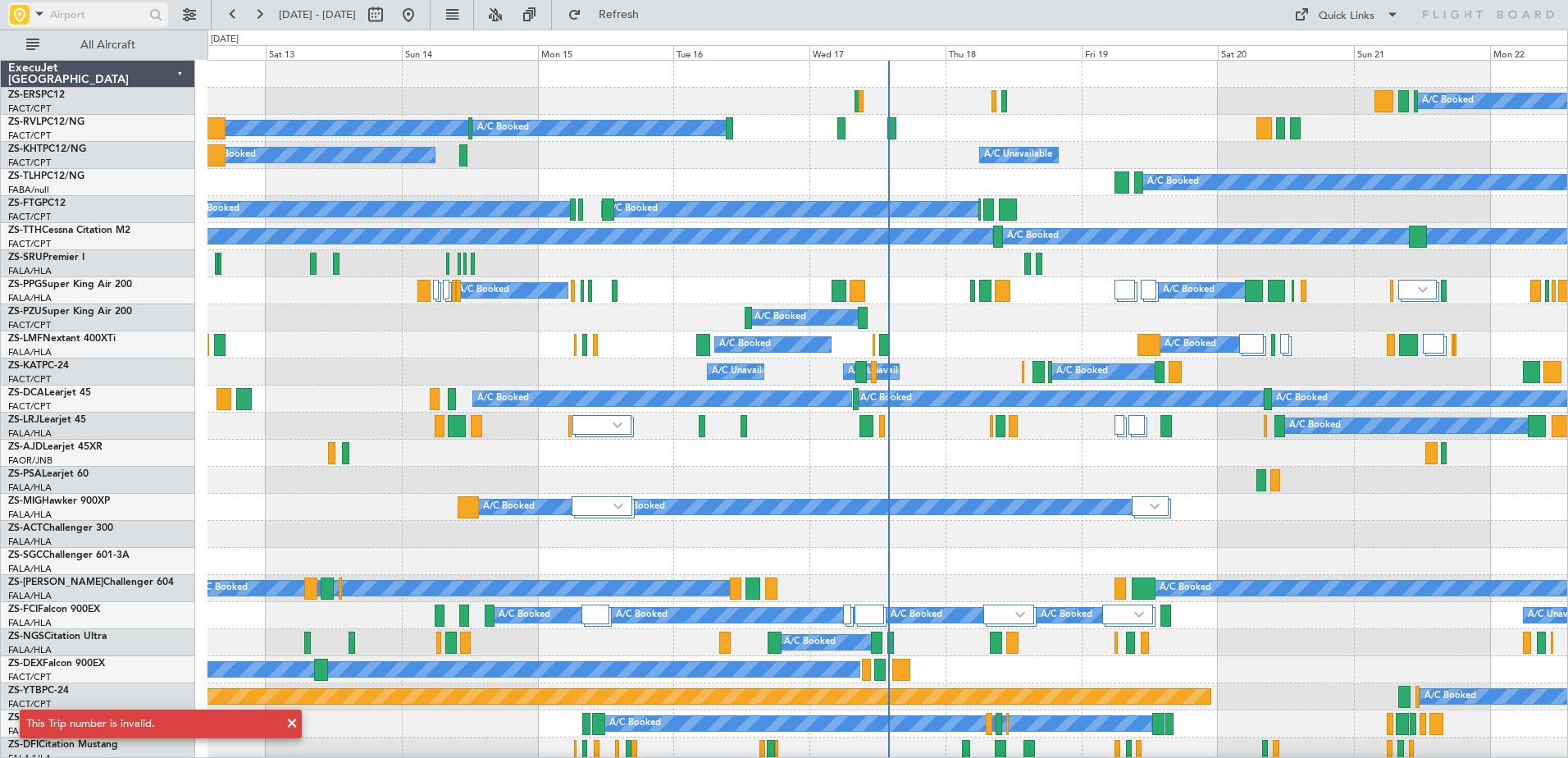
click at [76, 13] on input "text" at bounding box center [97, 15] width 95 height 25
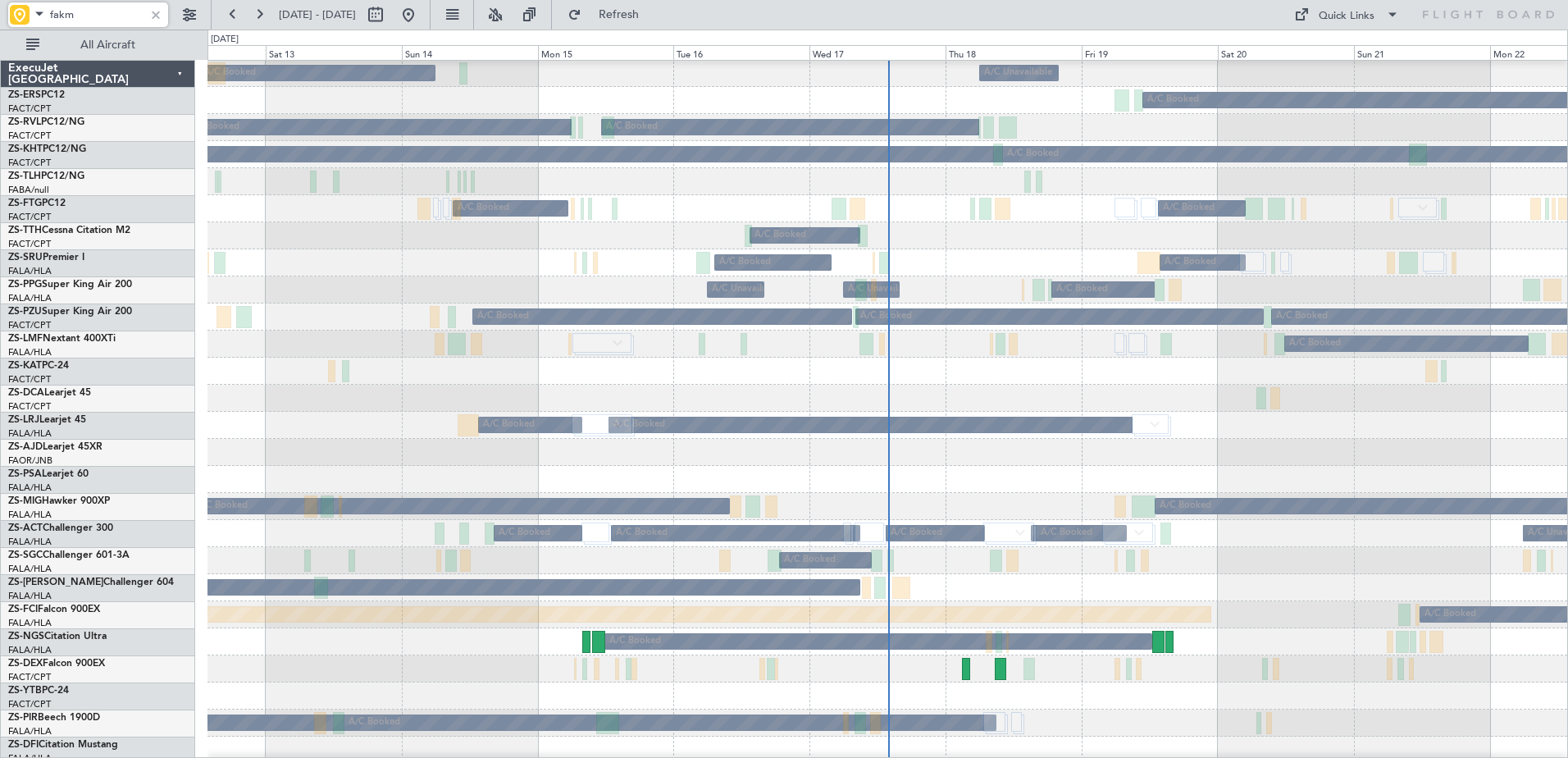
scroll to position [246, 0]
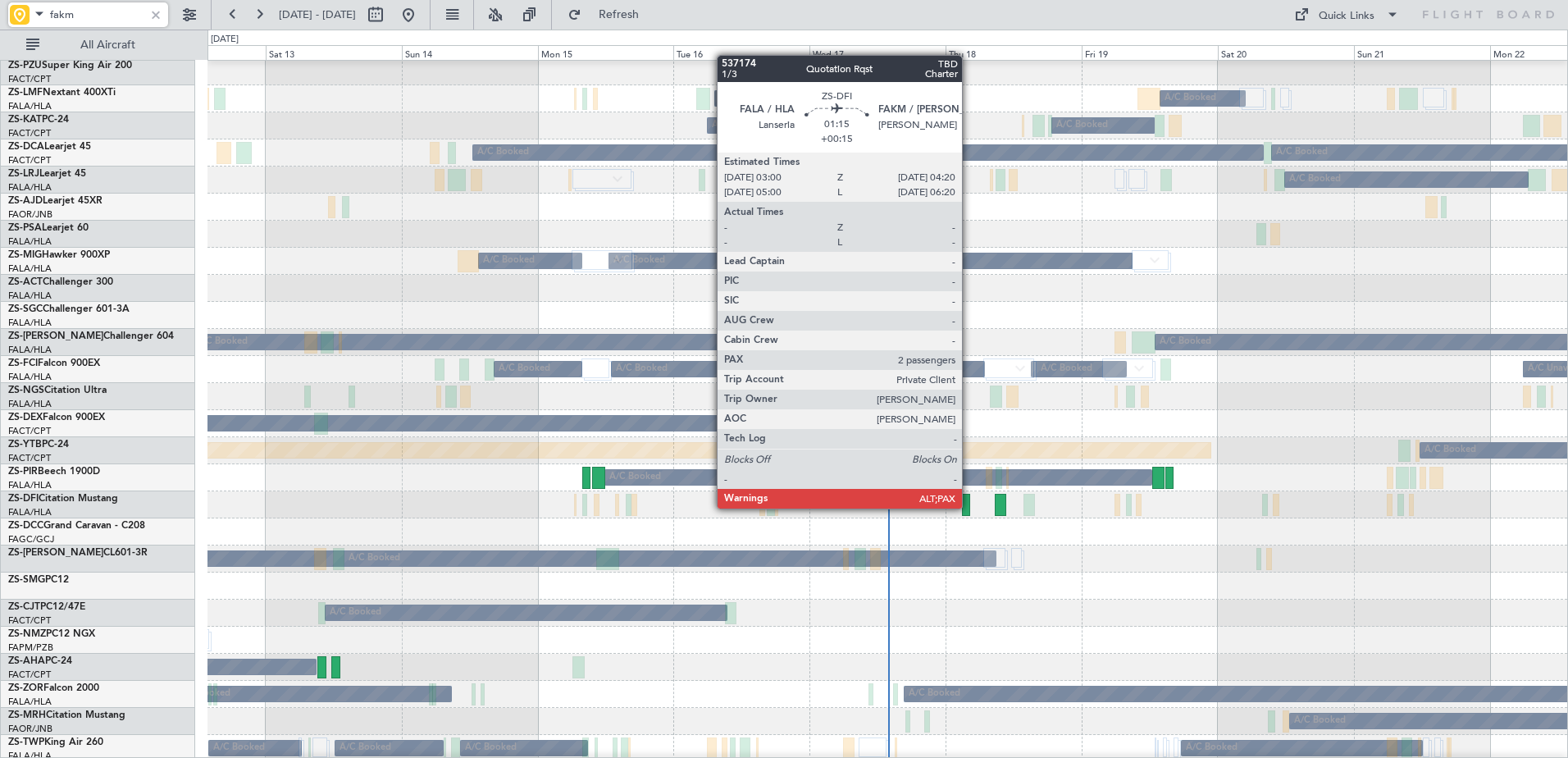
click at [969, 507] on div at bounding box center [966, 505] width 8 height 22
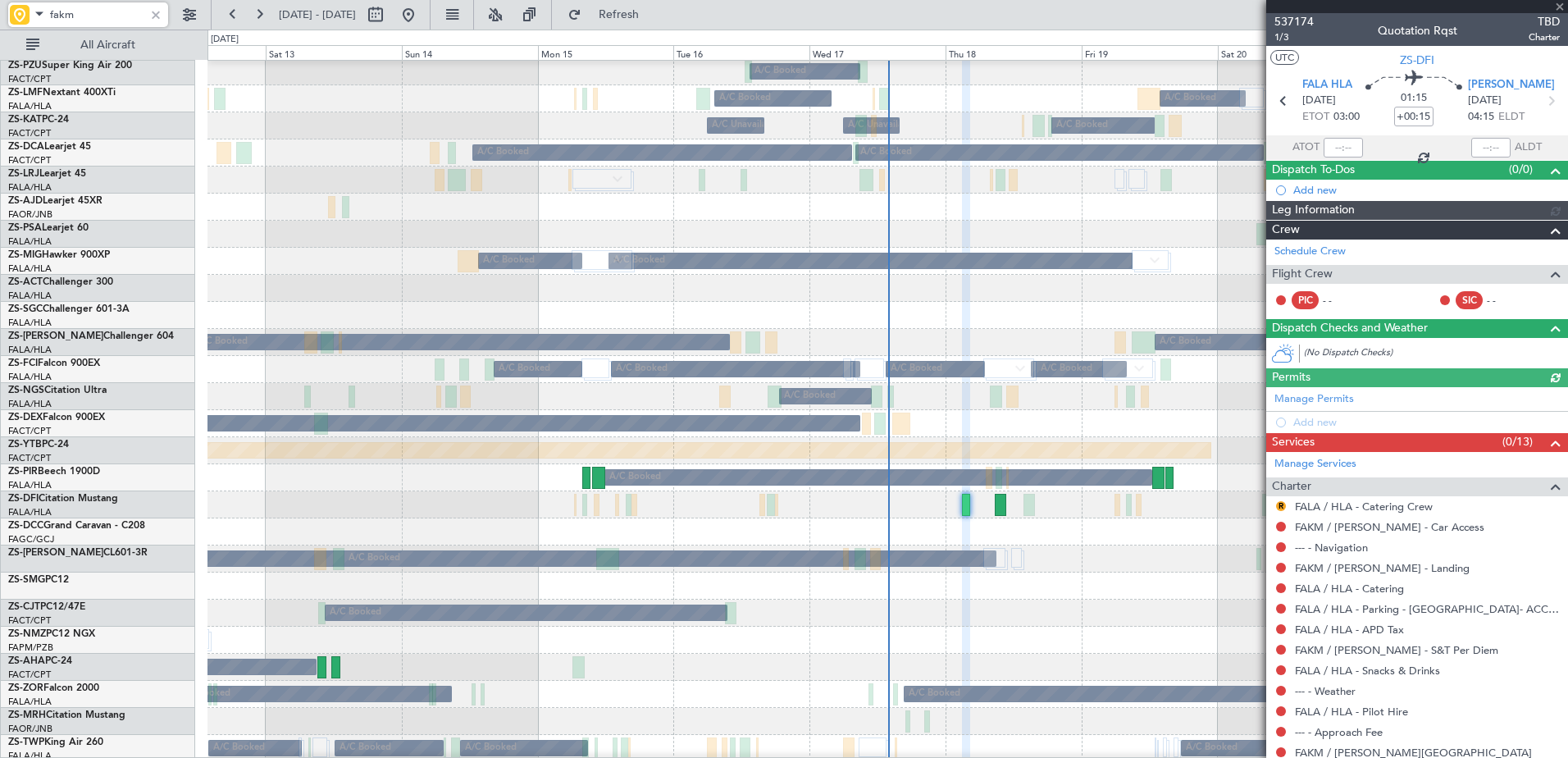
type input "fakm"
drag, startPoint x: 1331, startPoint y: 21, endPoint x: 1293, endPoint y: 20, distance: 38.0
click at [1293, 20] on div "537174 1/3 Quotation Rqst TBD Charter" at bounding box center [1417, 29] width 302 height 33
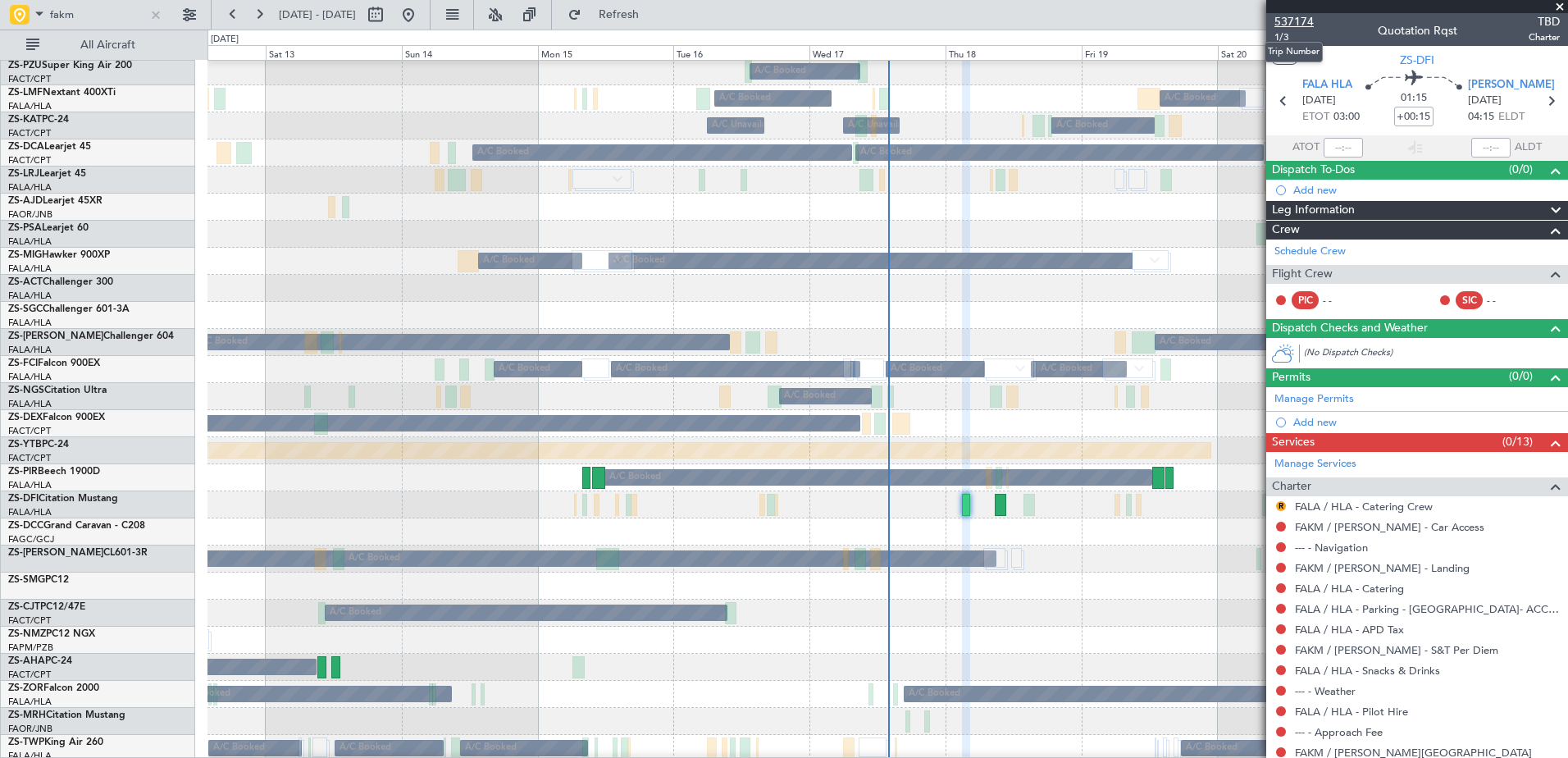
drag, startPoint x: 1321, startPoint y: 13, endPoint x: 1278, endPoint y: 20, distance: 43.6
click at [1278, 20] on section "537174 1/3 Quotation Rqst TBD Charter UTC ZS-DFI FALA HLA [DATE] ETOT 03:00 01:…" at bounding box center [1417, 379] width 302 height 758
click at [197, 18] on button at bounding box center [189, 14] width 26 height 26
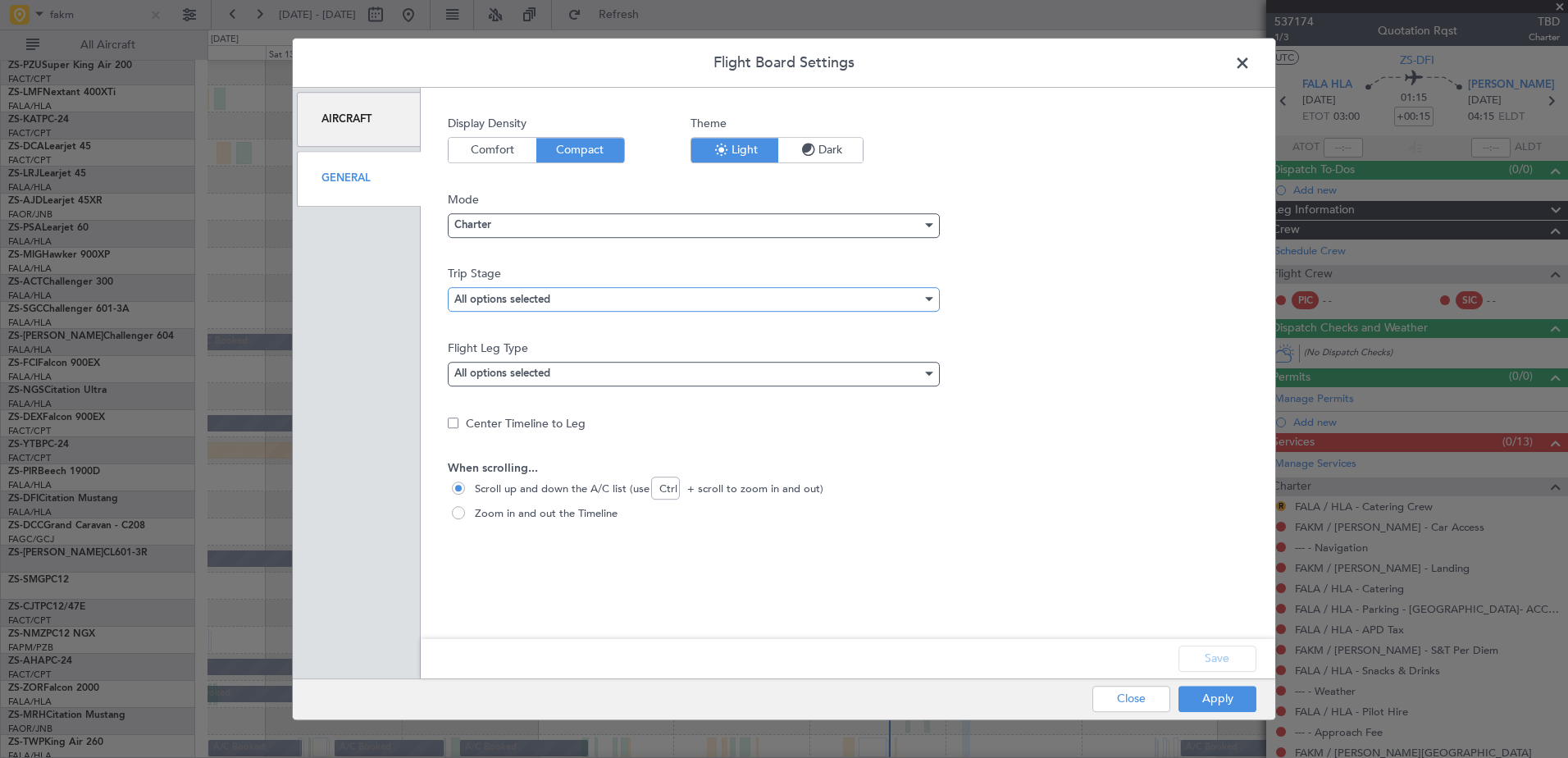
click at [633, 293] on div "All options selected" at bounding box center [687, 299] width 467 height 25
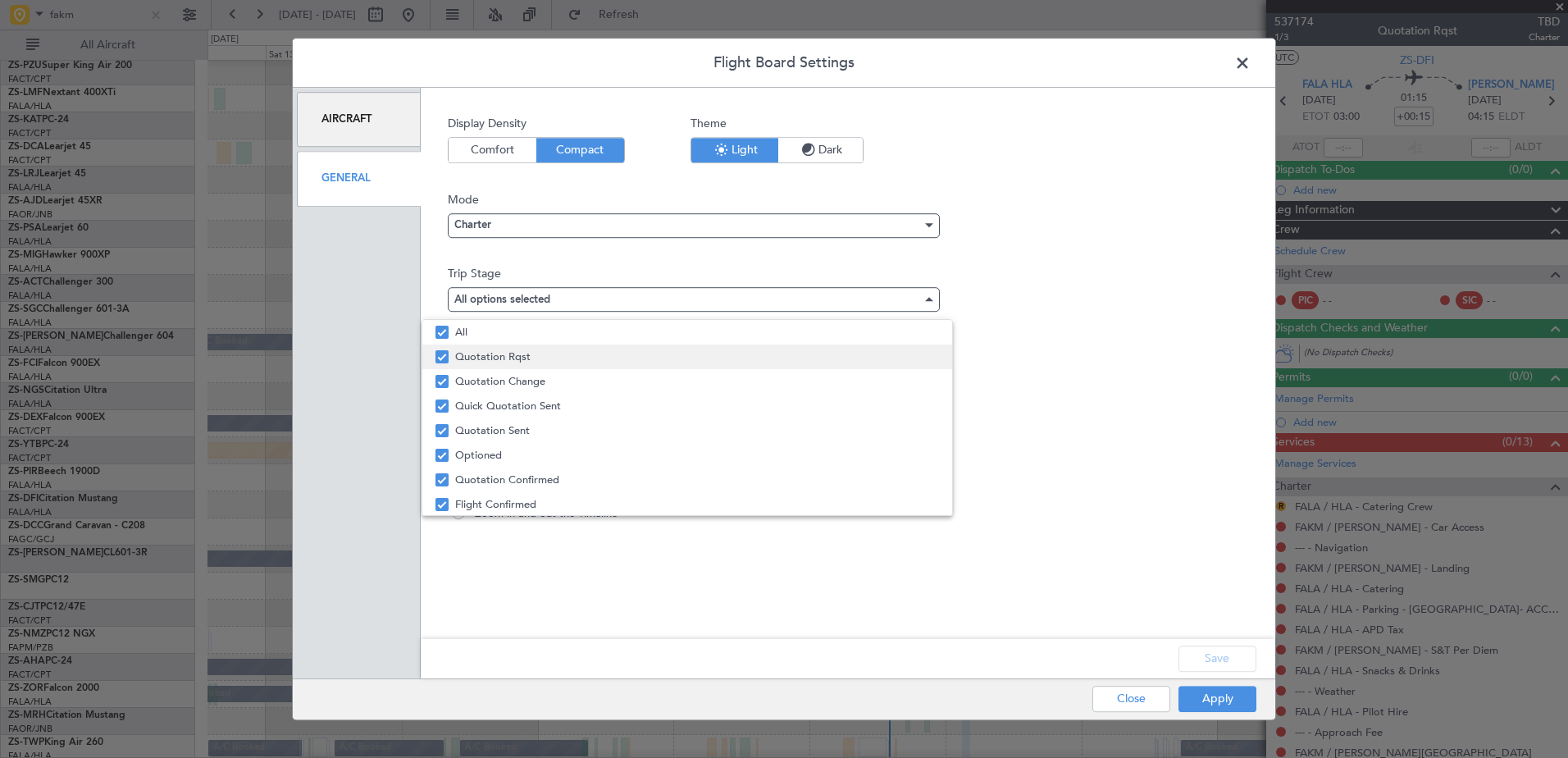
click at [619, 348] on span "Quotation Rqst" at bounding box center [697, 357] width 484 height 25
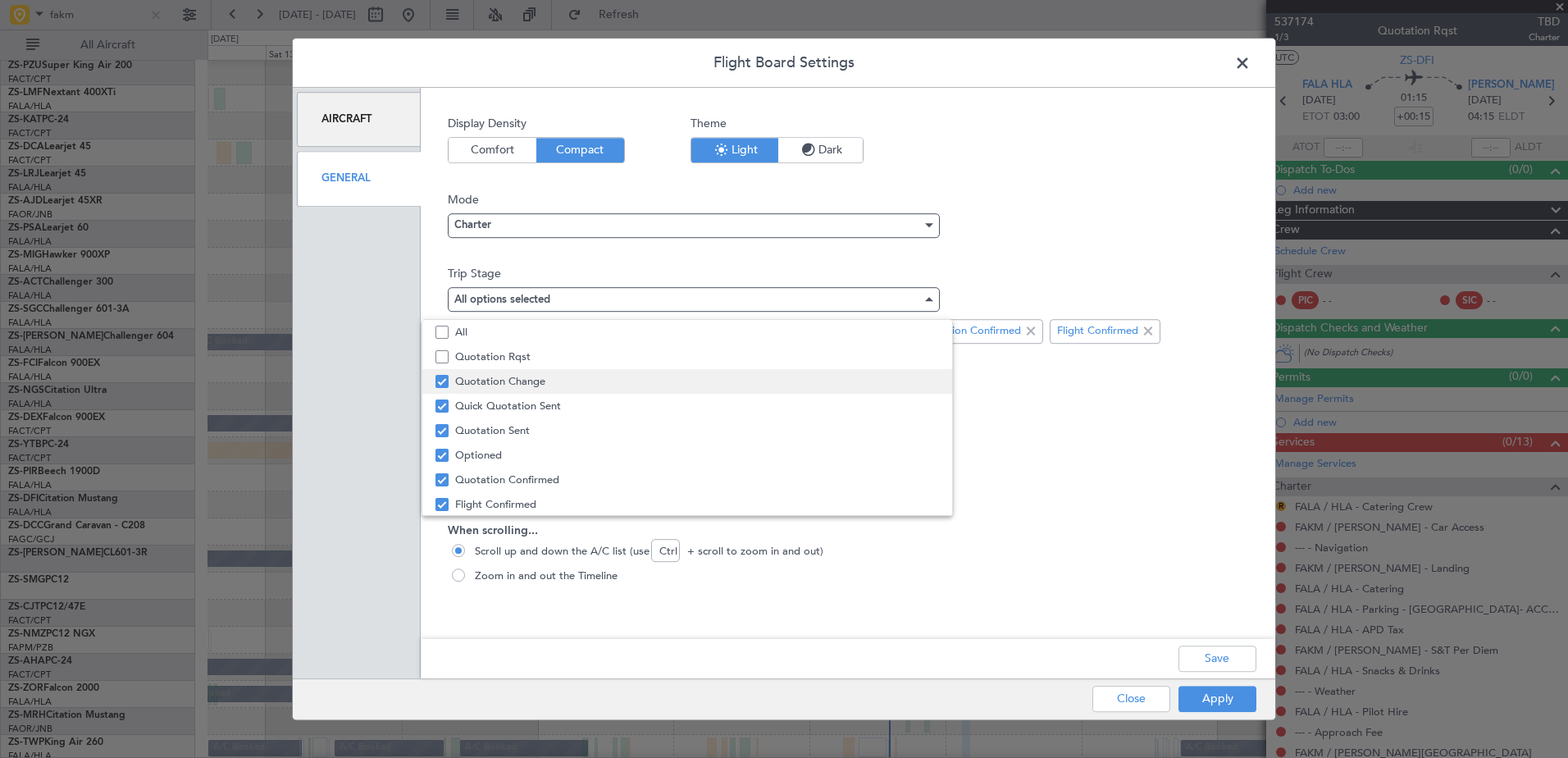
click at [616, 374] on span "Quotation Change" at bounding box center [697, 382] width 484 height 25
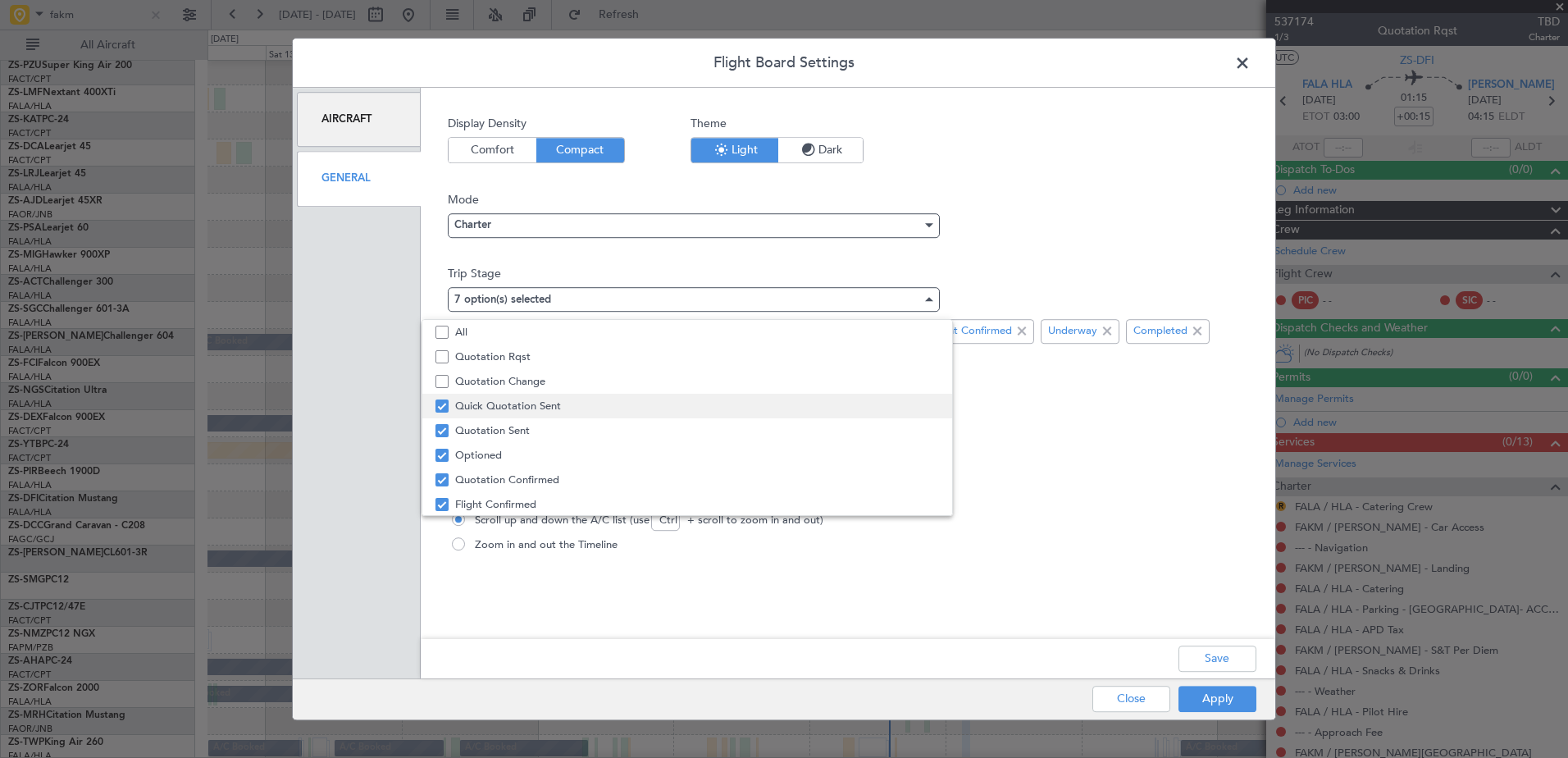
click at [612, 406] on span "Quick Quotation Sent" at bounding box center [697, 407] width 484 height 25
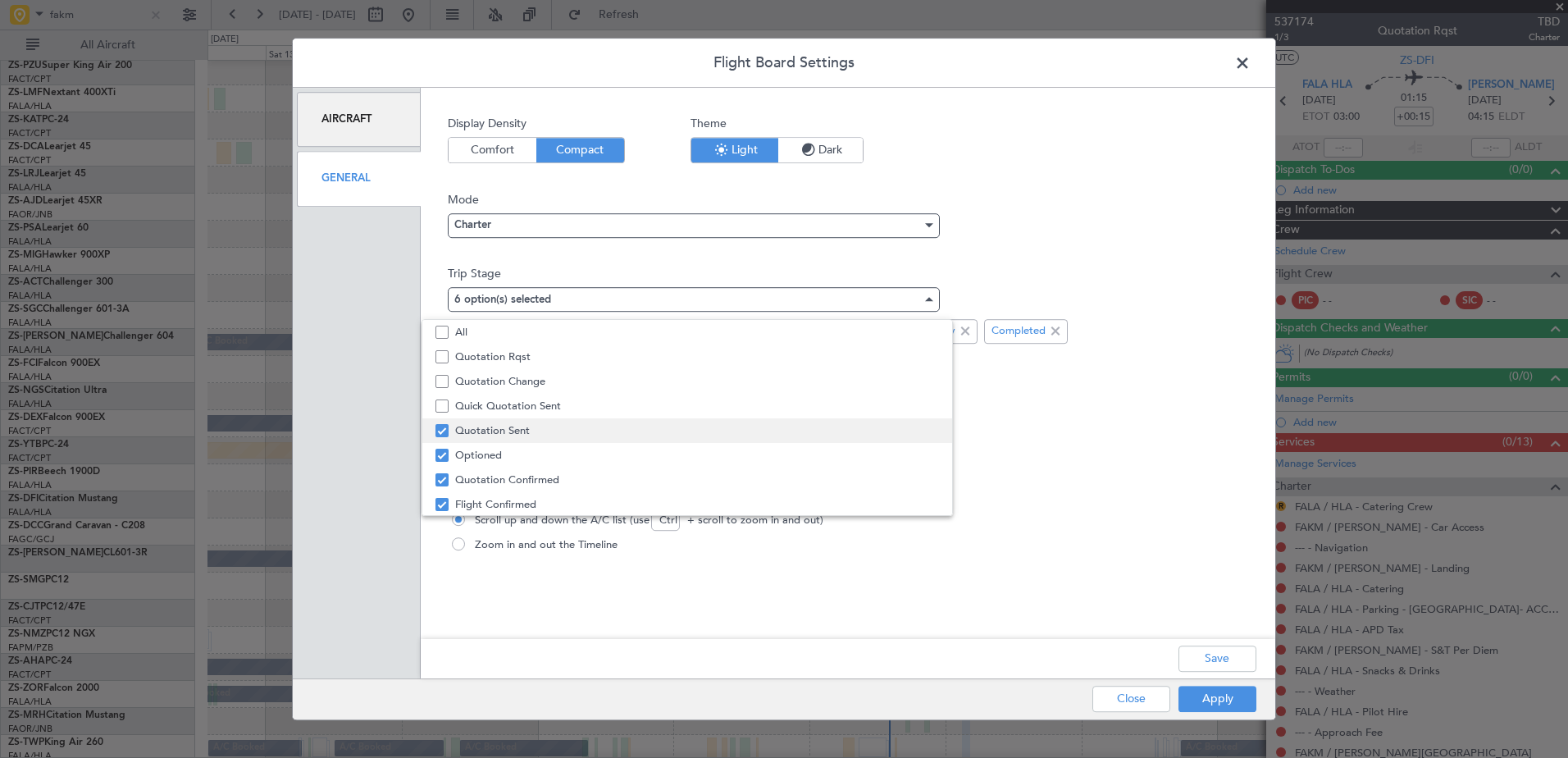
click at [613, 431] on span "Quotation Sent" at bounding box center [697, 431] width 484 height 25
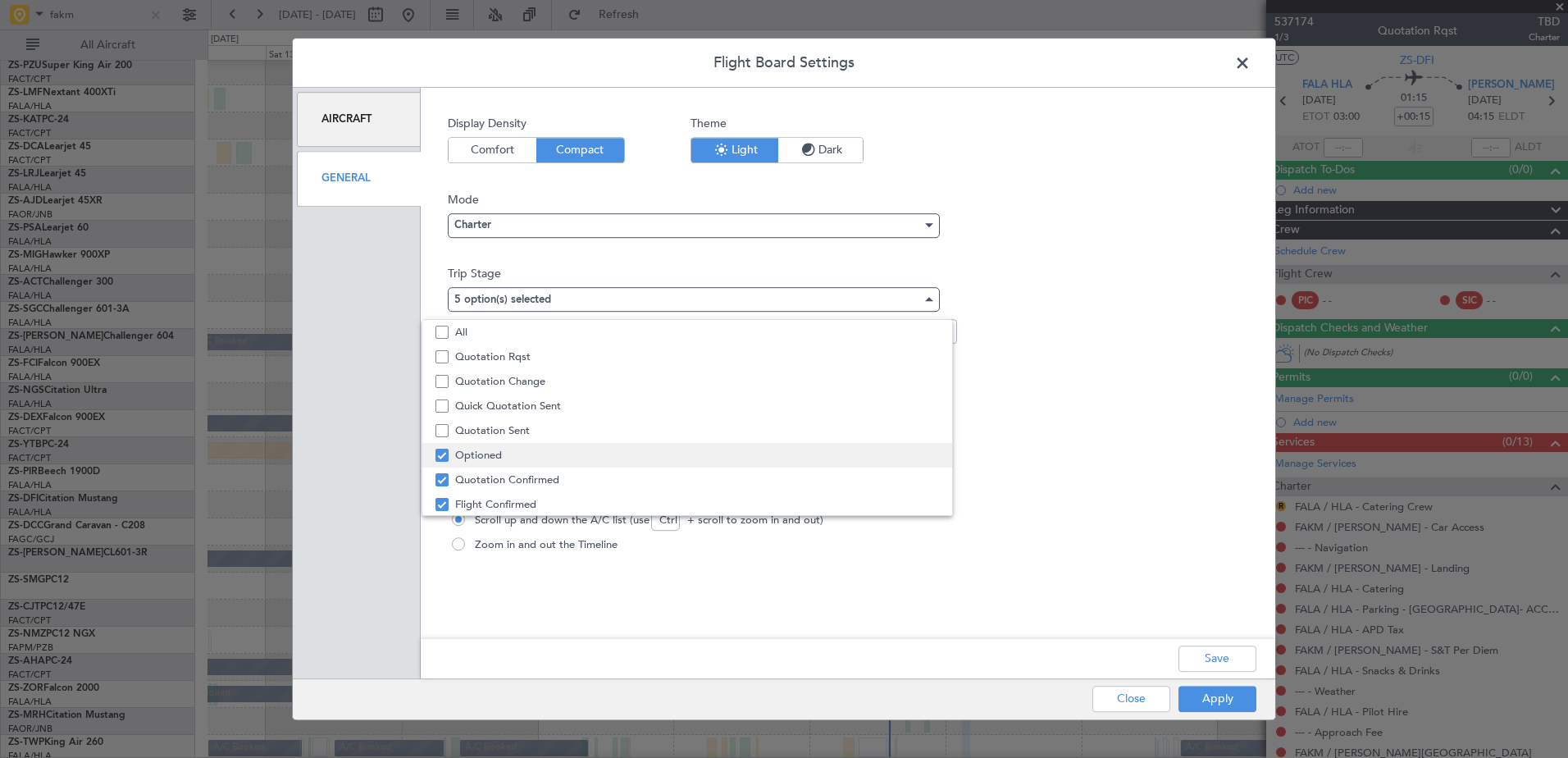
click at [614, 454] on span "Optioned" at bounding box center [697, 456] width 484 height 25
click at [605, 484] on span "Quotation Confirmed" at bounding box center [697, 480] width 484 height 25
click at [1249, 661] on div at bounding box center [784, 379] width 1568 height 758
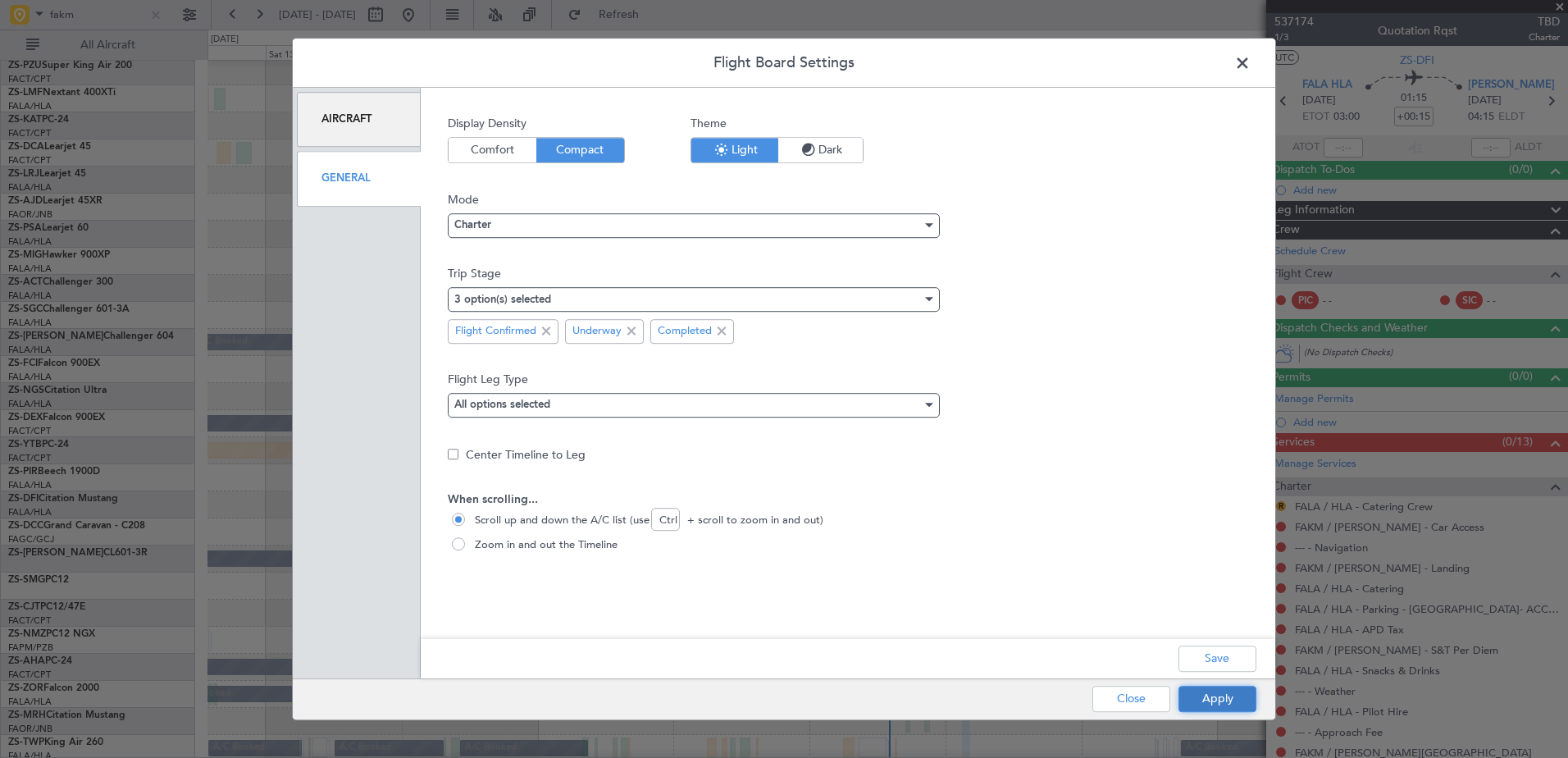
click at [1227, 699] on button "Apply" at bounding box center [1217, 698] width 78 height 26
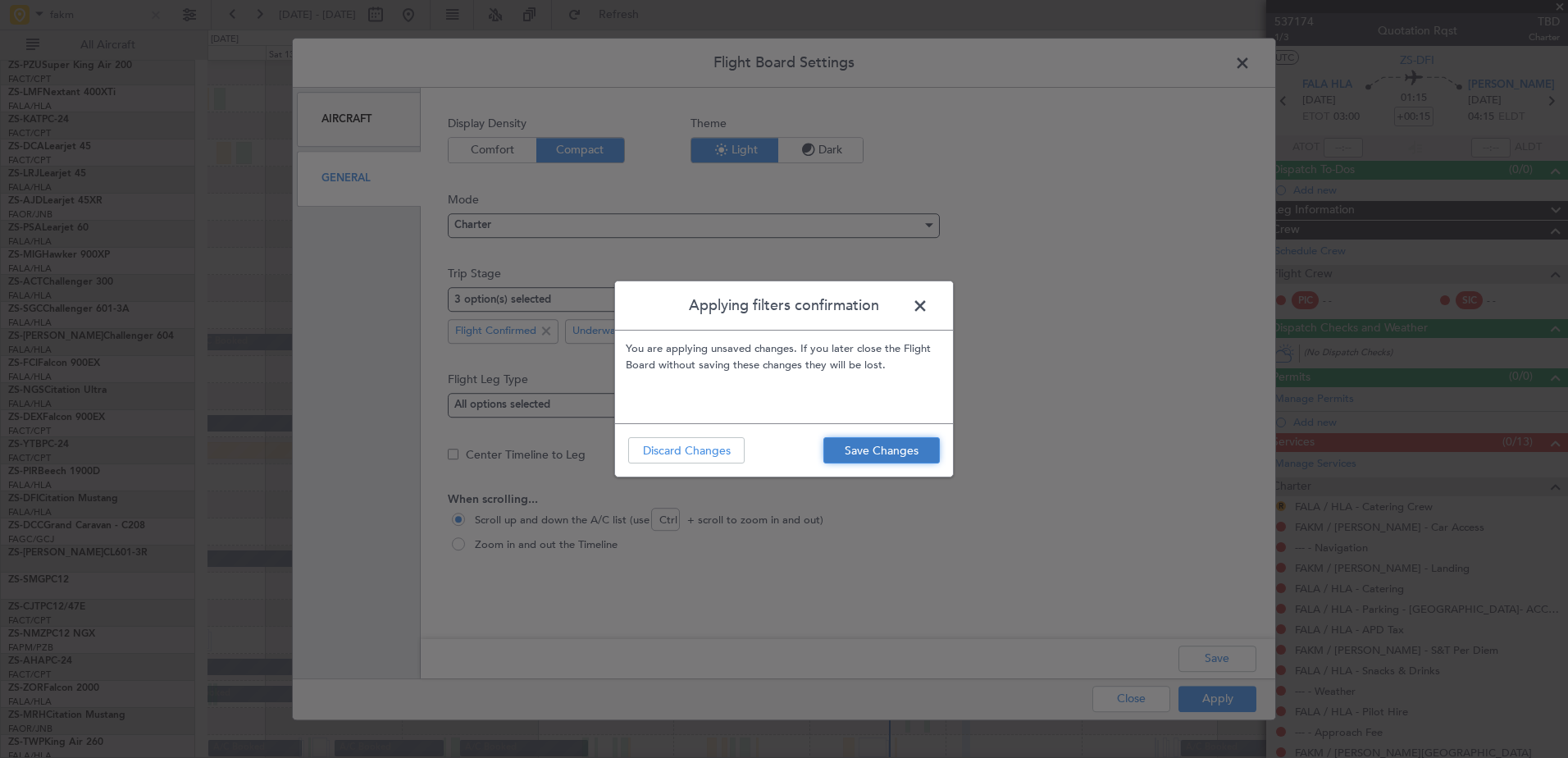
click at [884, 461] on button "Save Changes" at bounding box center [882, 450] width 116 height 26
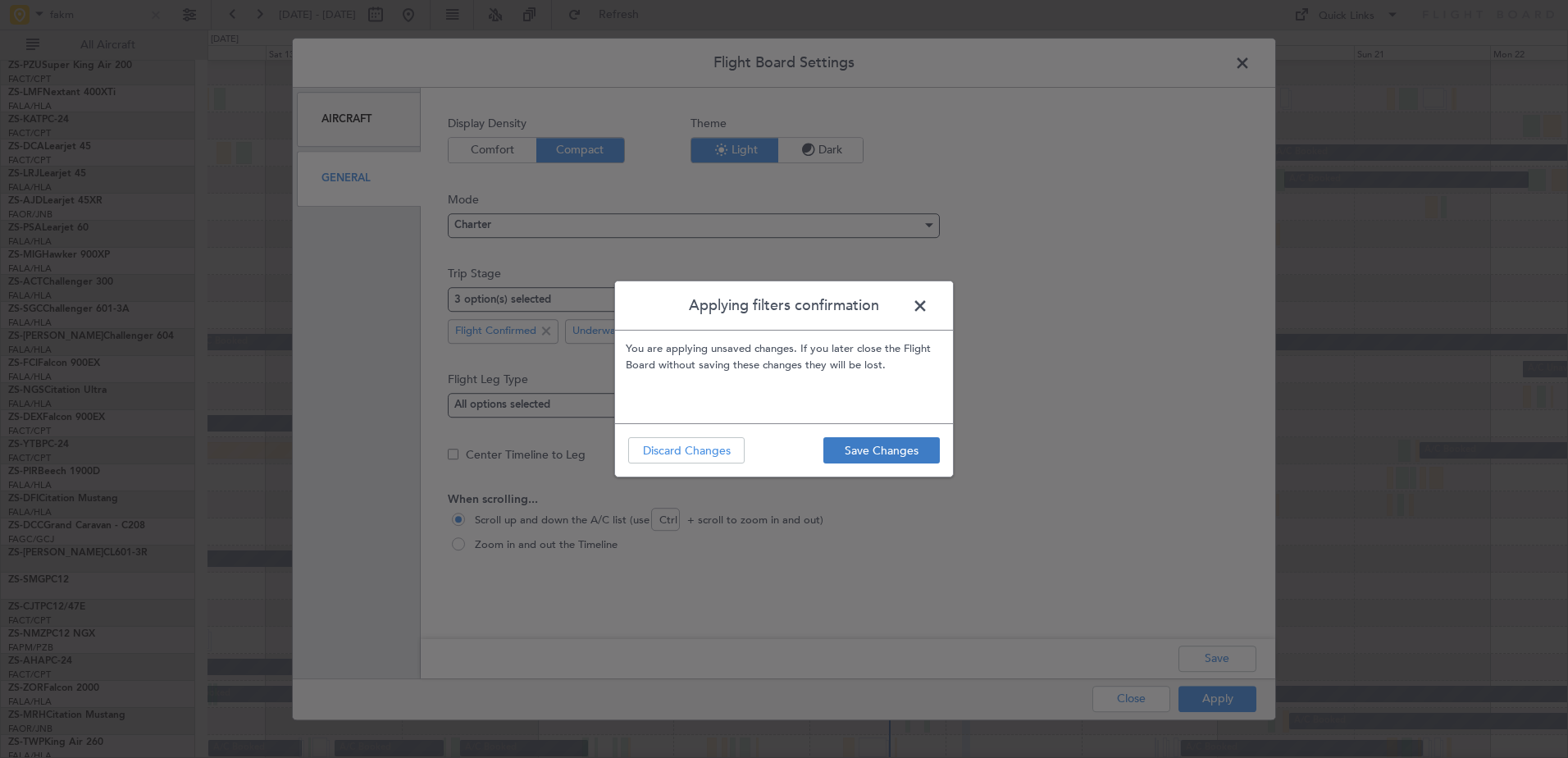
type input "0"
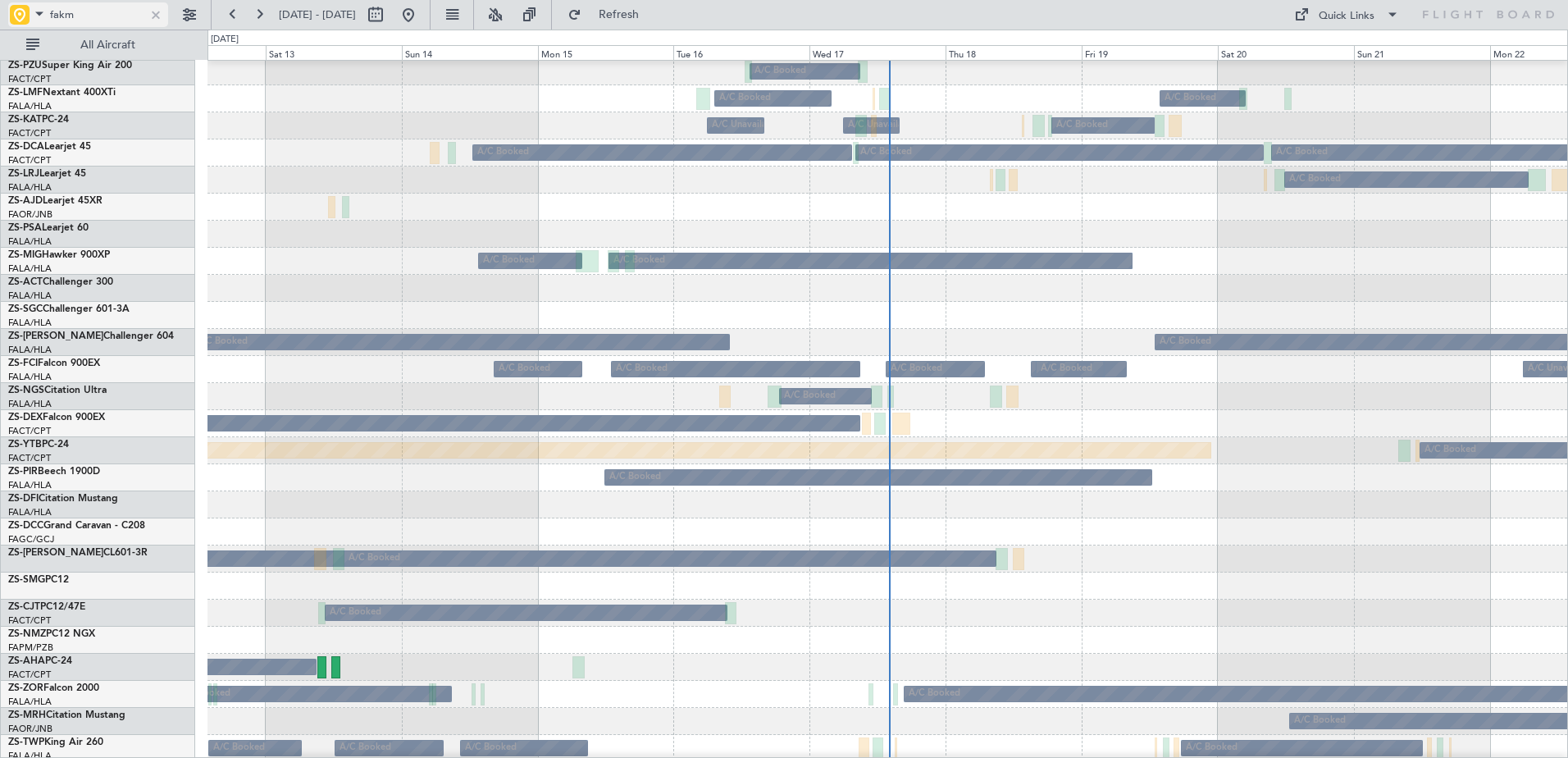
click at [155, 25] on div "fakm" at bounding box center [88, 15] width 160 height 25
click at [155, 21] on div at bounding box center [155, 14] width 18 height 18
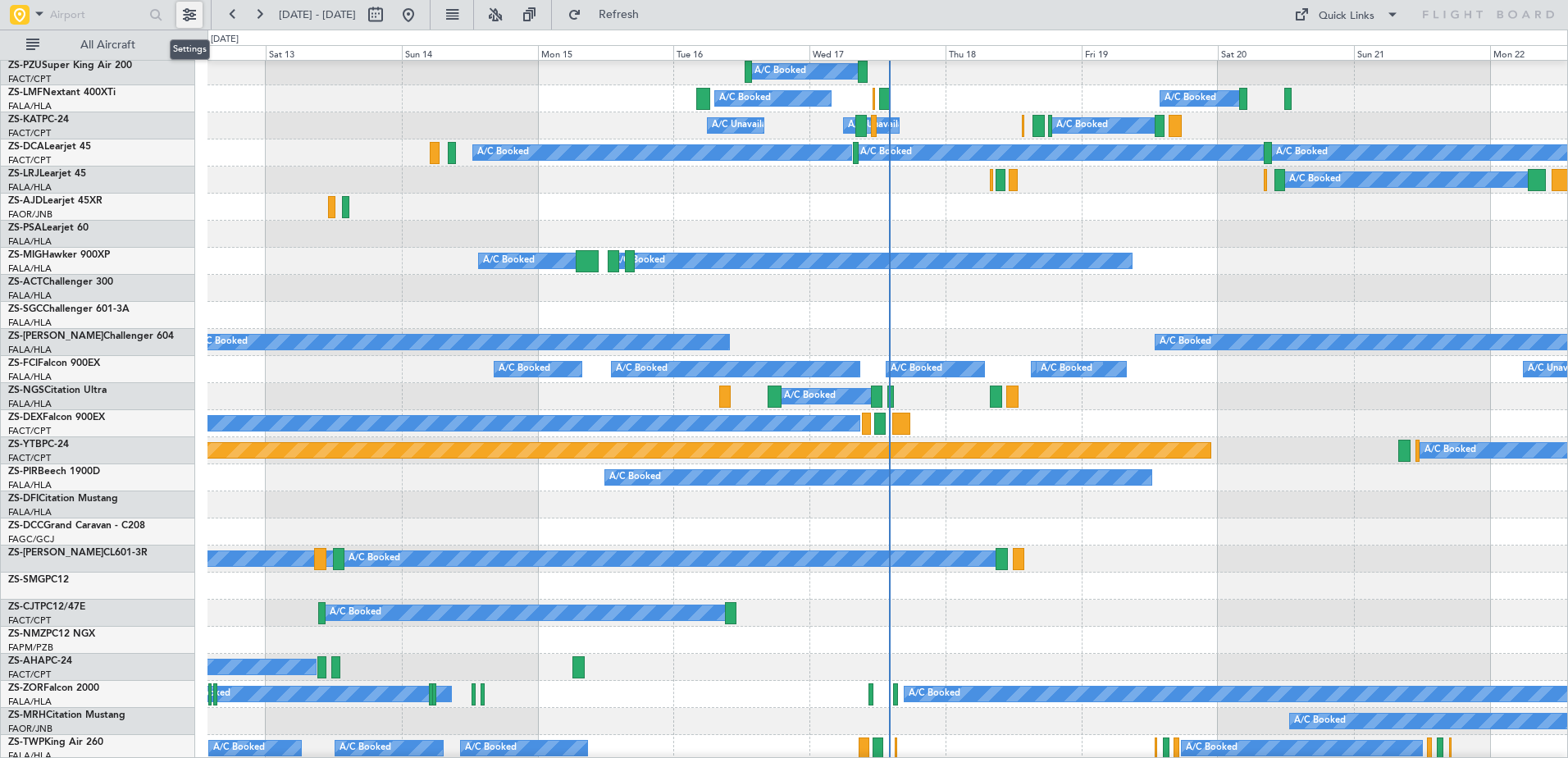
click at [190, 13] on button at bounding box center [189, 14] width 26 height 26
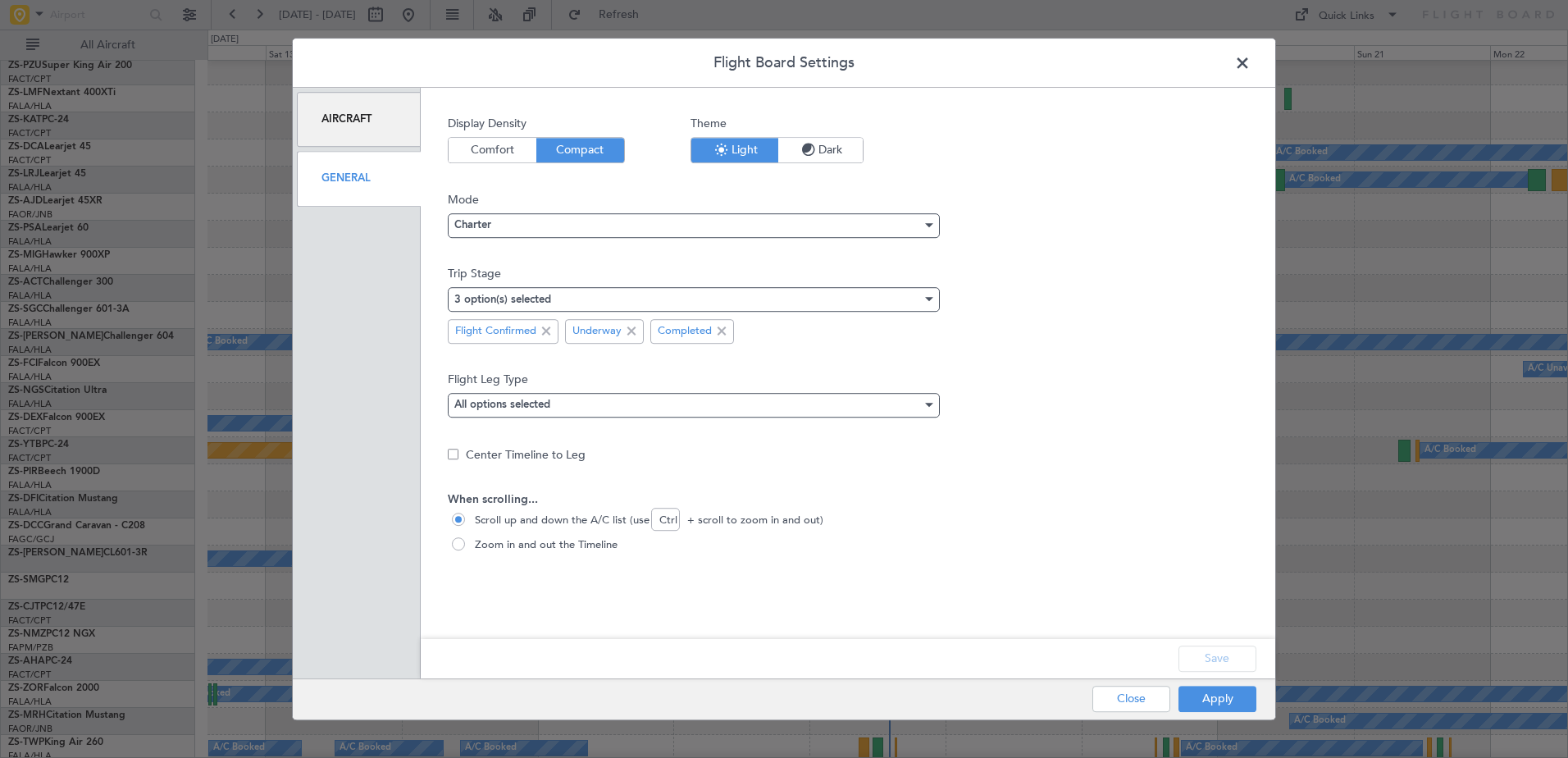
click at [1251, 64] on span at bounding box center [1251, 67] width 0 height 33
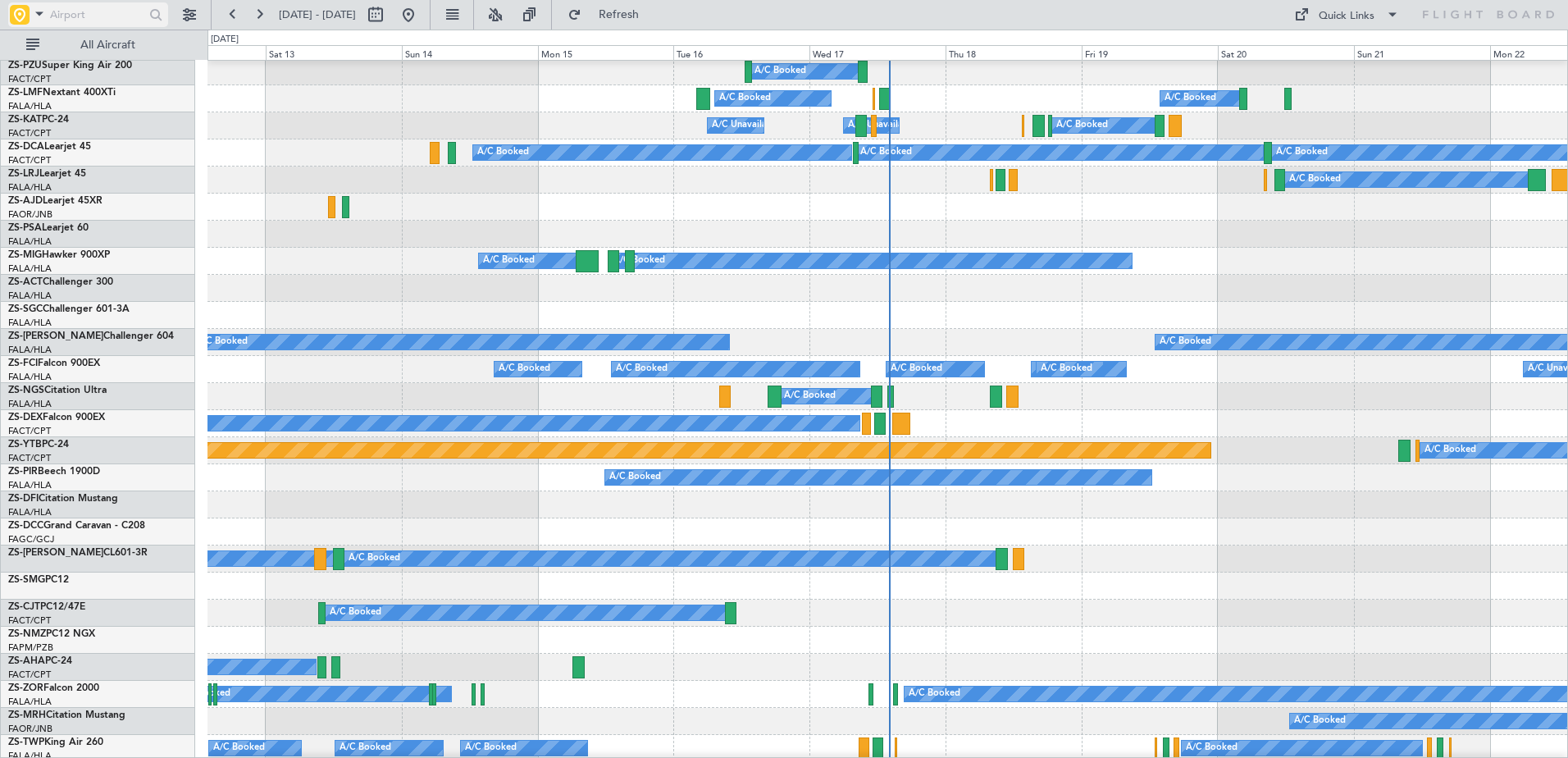
click at [38, 18] on span at bounding box center [39, 13] width 20 height 21
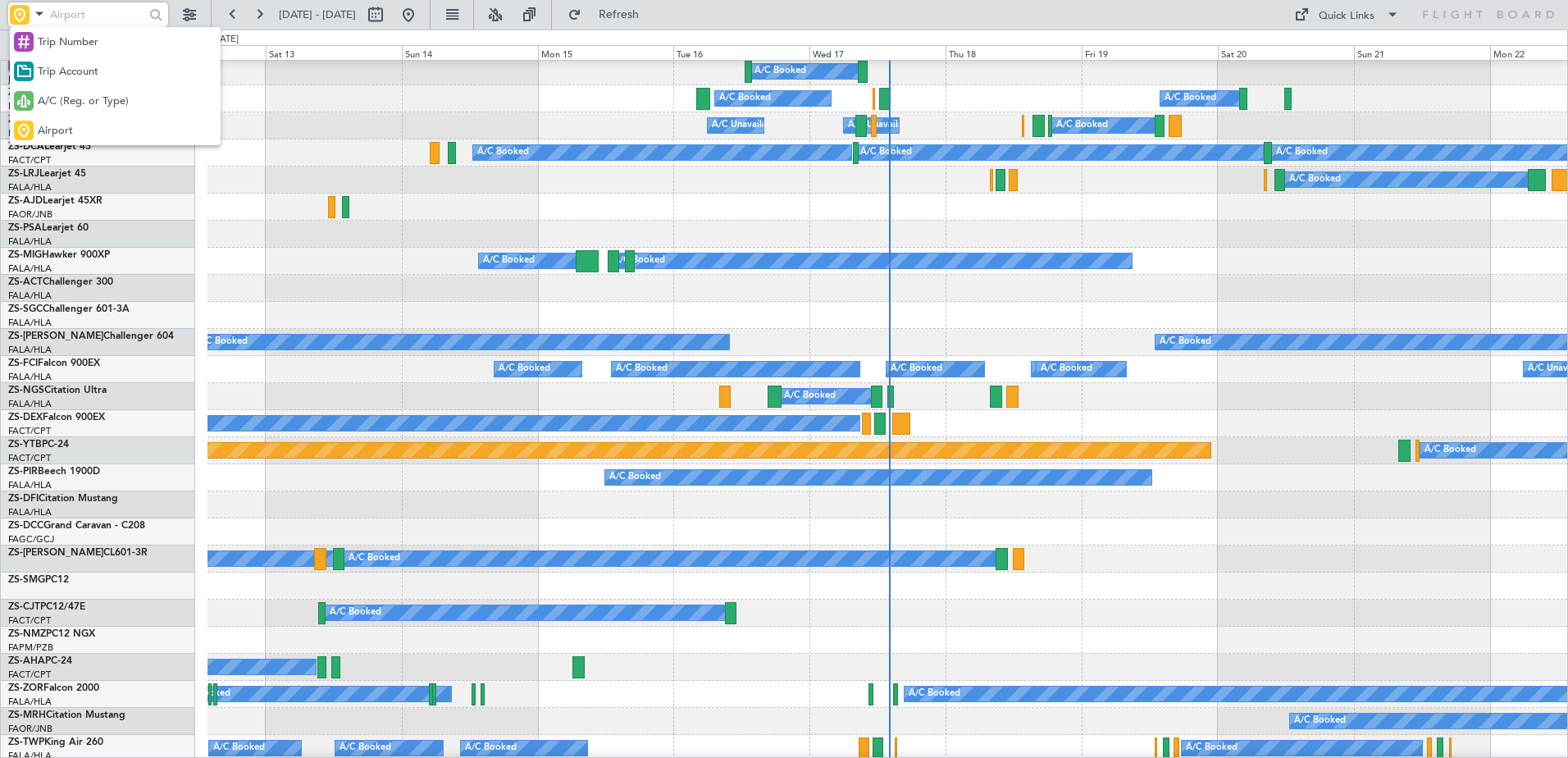
drag, startPoint x: 38, startPoint y: 100, endPoint x: 44, endPoint y: 81, distance: 19.9
click at [42, 87] on div "A/C (Reg. or Type)" at bounding box center [115, 100] width 211 height 29
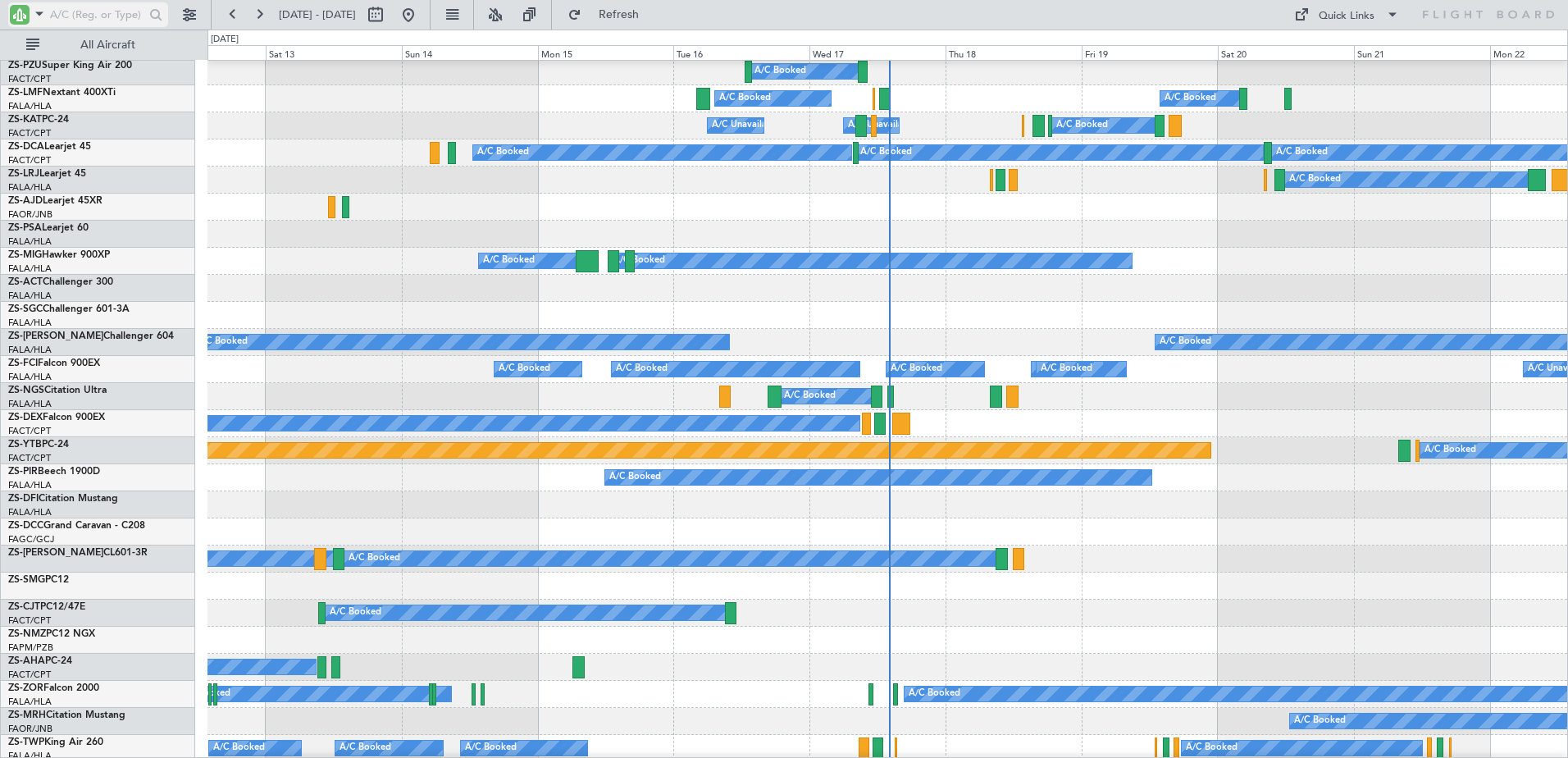
drag, startPoint x: 44, startPoint y: 81, endPoint x: 133, endPoint y: 13, distance: 112.0
click at [132, 13] on input "text" at bounding box center [97, 15] width 95 height 25
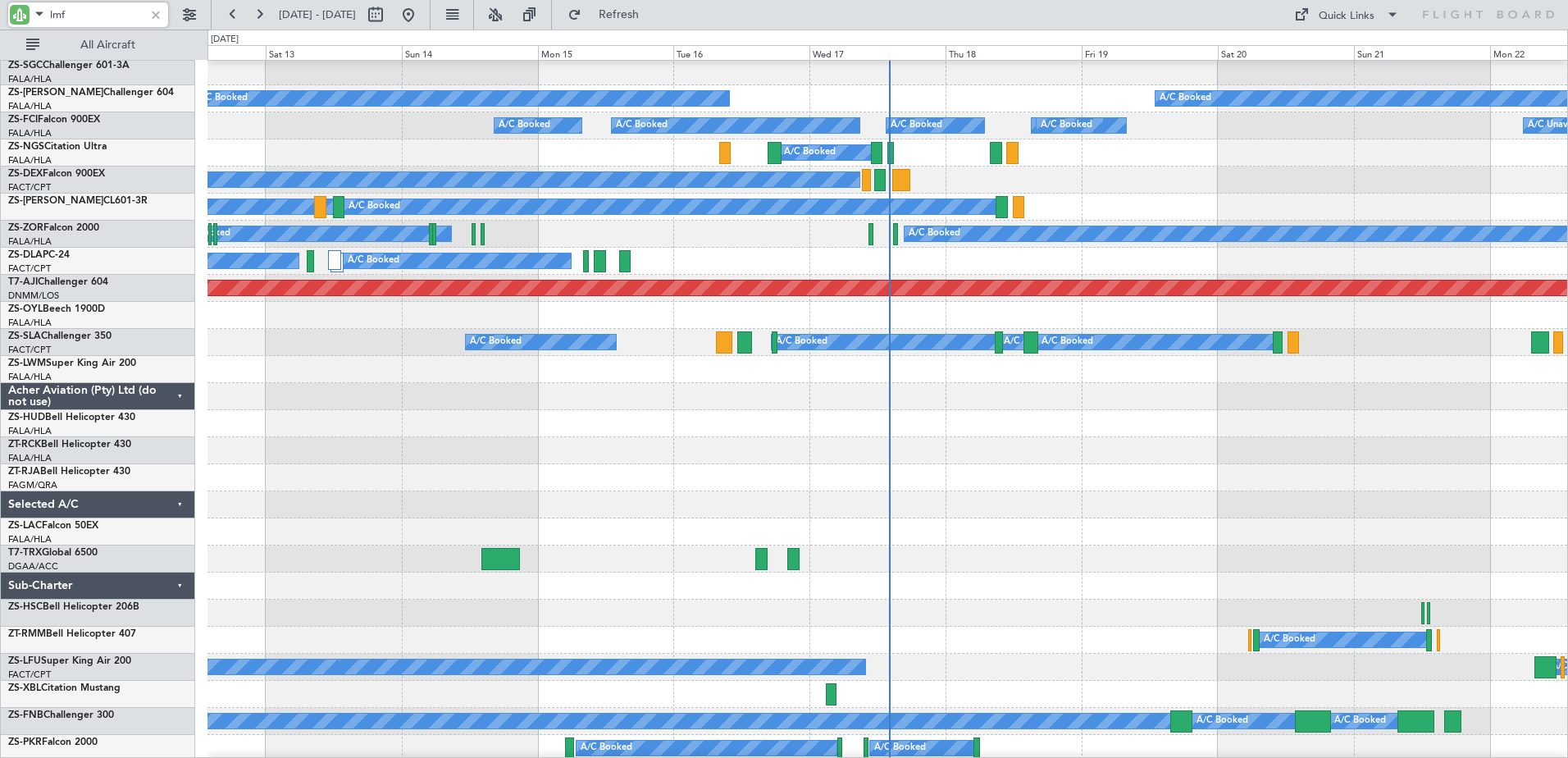
scroll to position [0, 0]
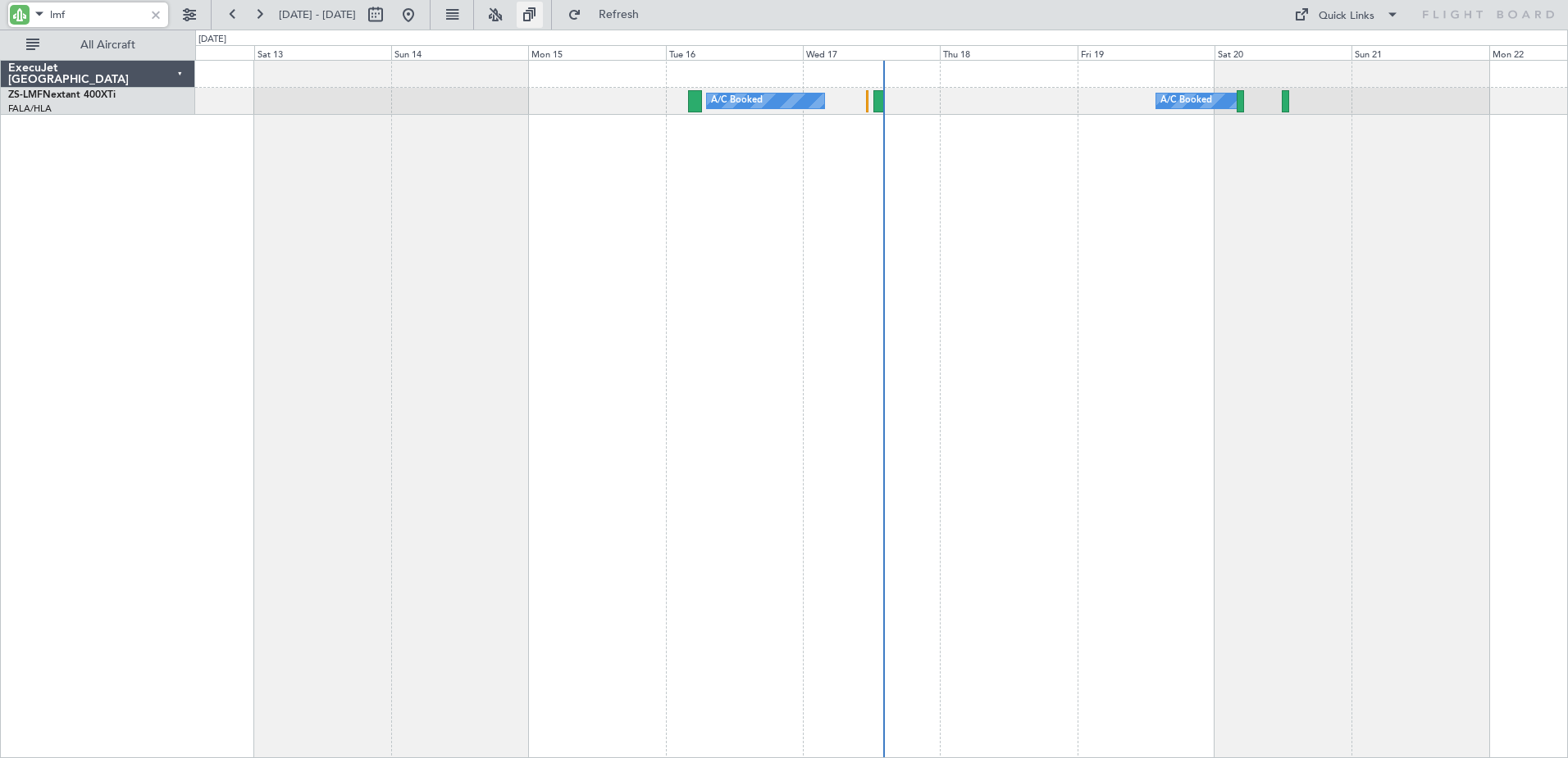
type input "lmf"
click at [164, 15] on div at bounding box center [155, 14] width 18 height 18
